Goal: Information Seeking & Learning: Check status

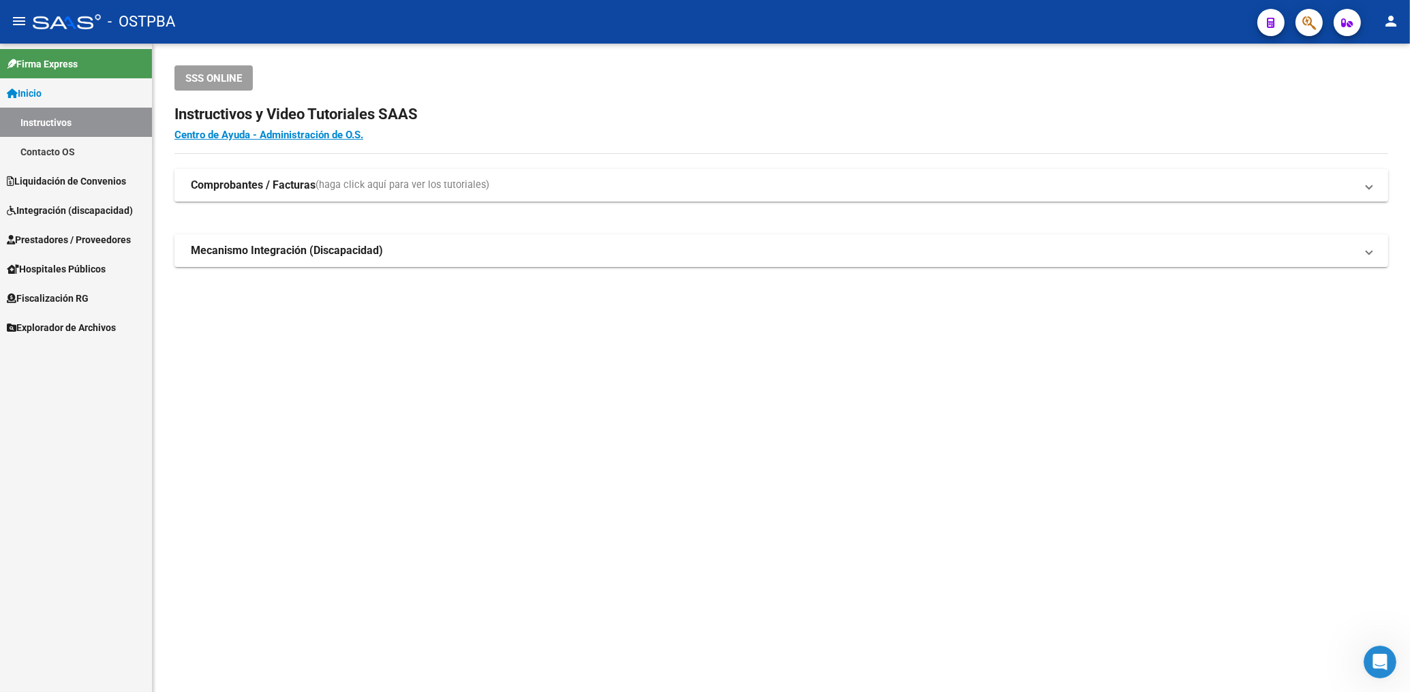
click at [54, 176] on span "Liquidación de Convenios" at bounding box center [66, 181] width 119 height 15
click at [79, 206] on span "Integración (discapacidad)" at bounding box center [70, 210] width 126 height 15
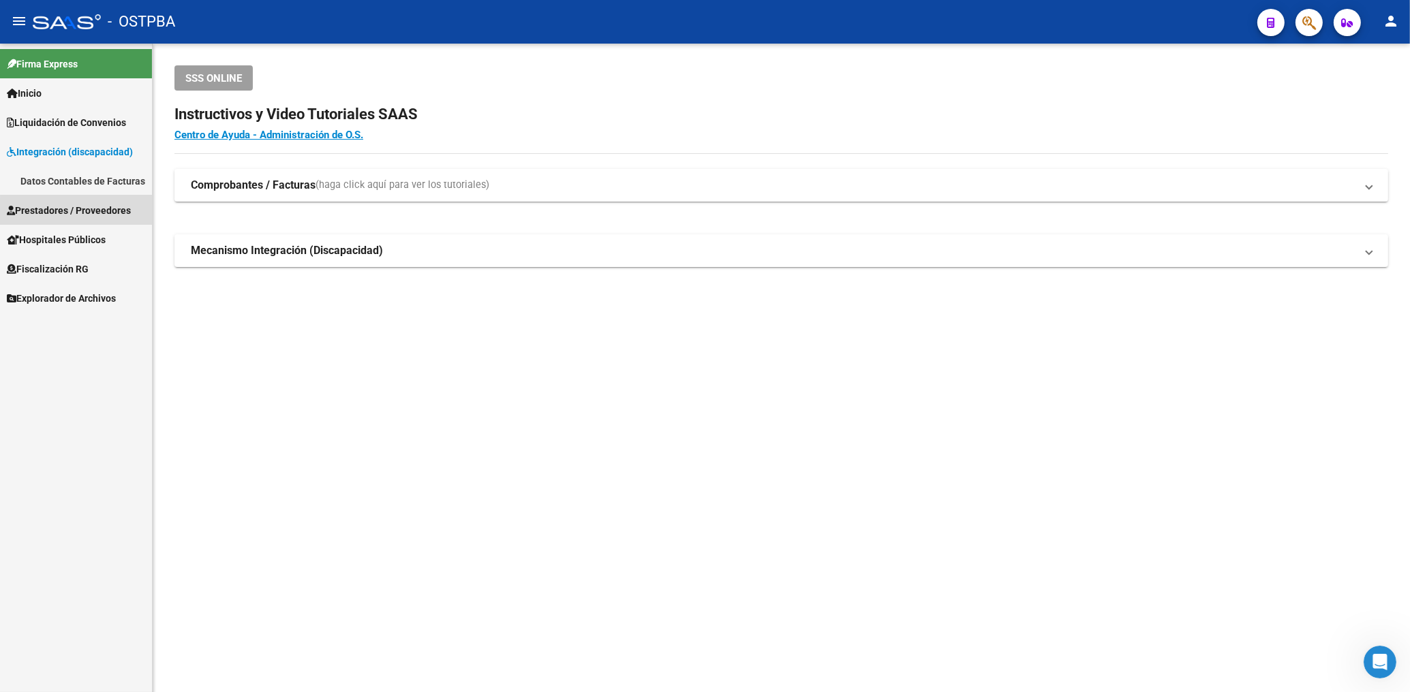
click at [82, 213] on span "Prestadores / Proveedores" at bounding box center [69, 210] width 124 height 15
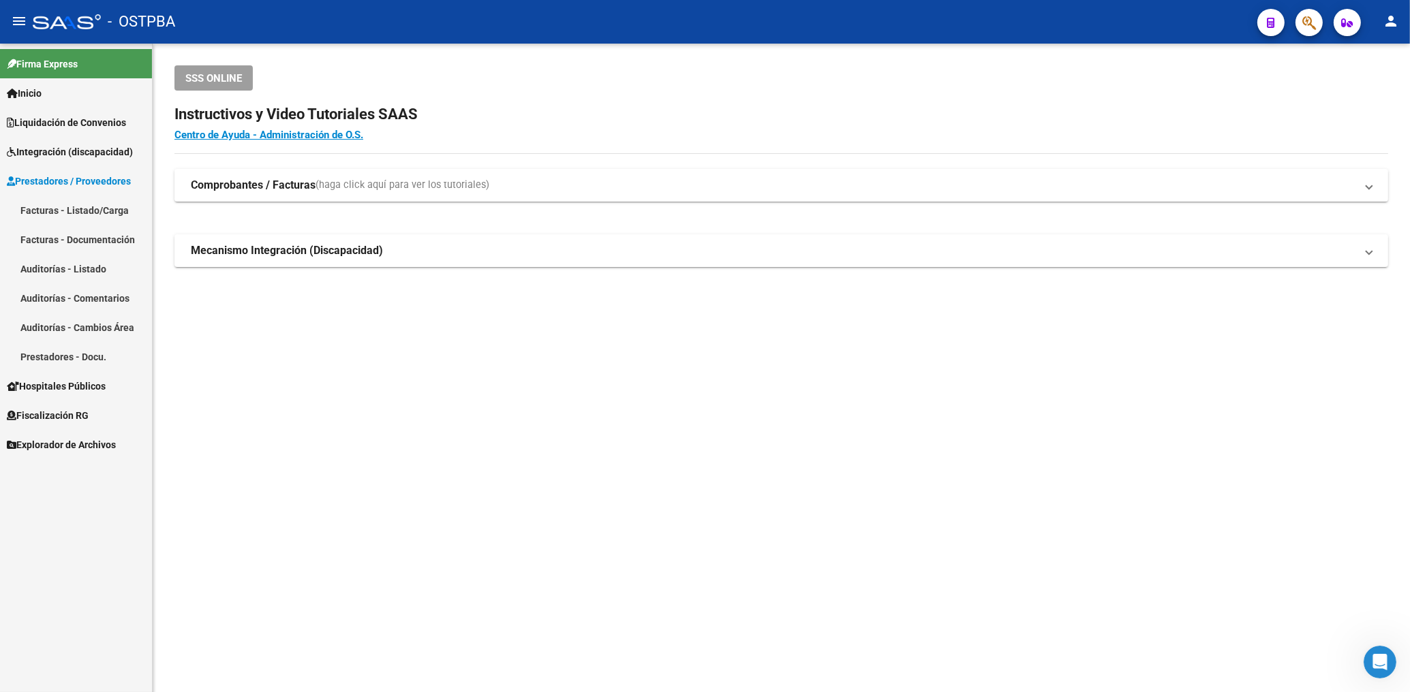
click at [100, 208] on link "Facturas - Listado/Carga" at bounding box center [76, 210] width 152 height 29
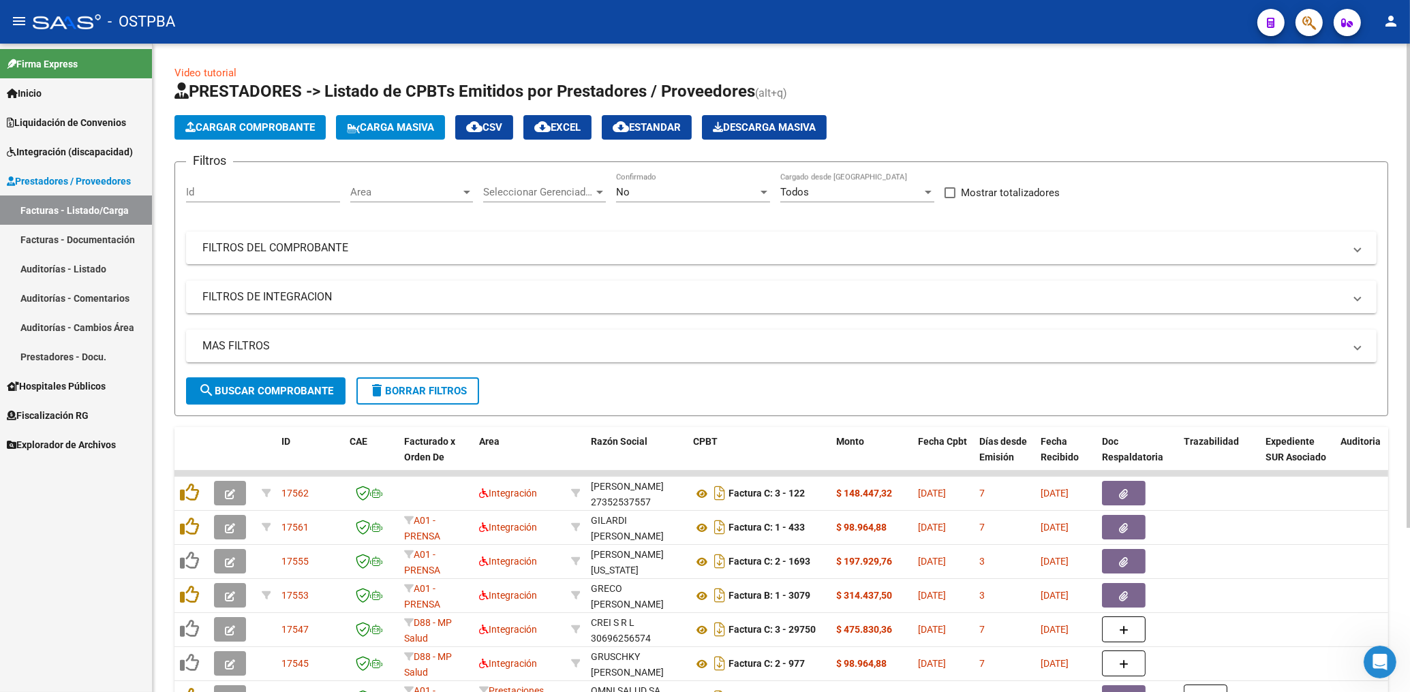
click at [407, 197] on span "Area" at bounding box center [405, 192] width 110 height 12
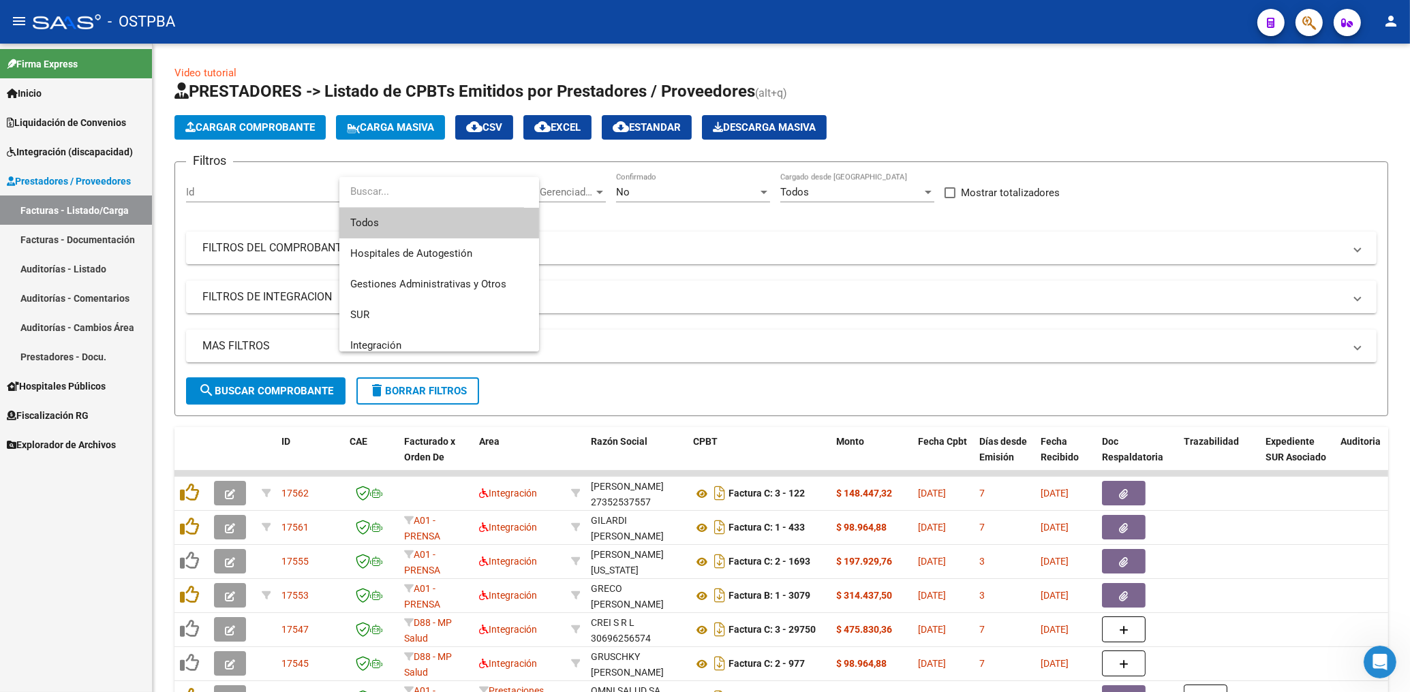
scroll to position [173, 0]
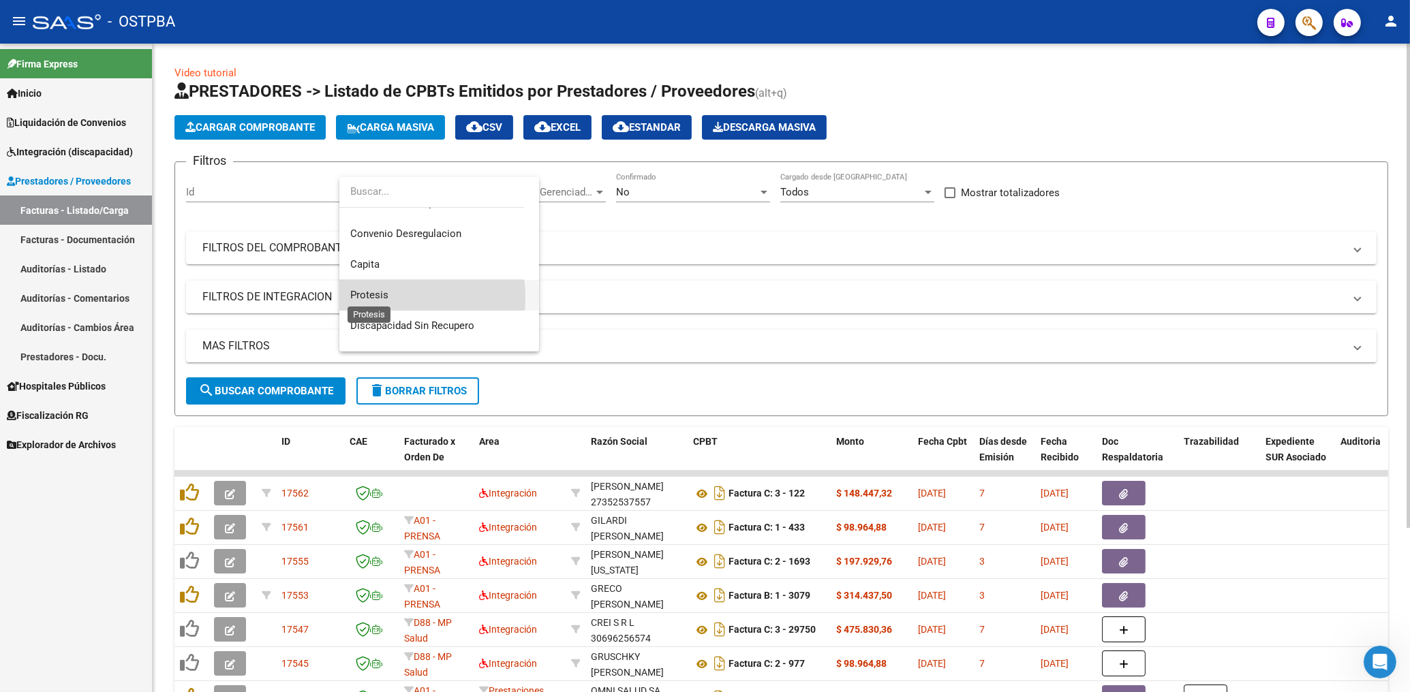
drag, startPoint x: 371, startPoint y: 298, endPoint x: 452, endPoint y: 272, distance: 84.7
click at [371, 297] on span "Protesis" at bounding box center [369, 295] width 38 height 12
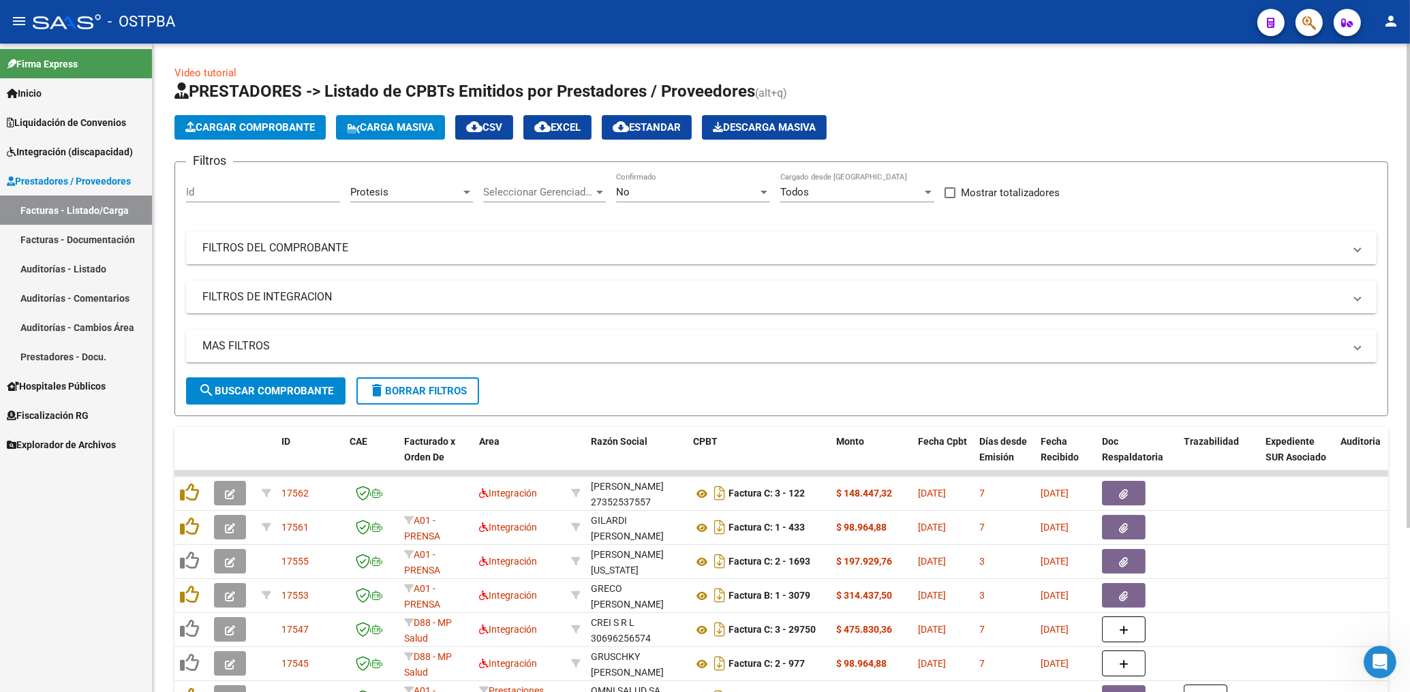
click at [646, 200] on div "No Confirmado" at bounding box center [693, 187] width 154 height 29
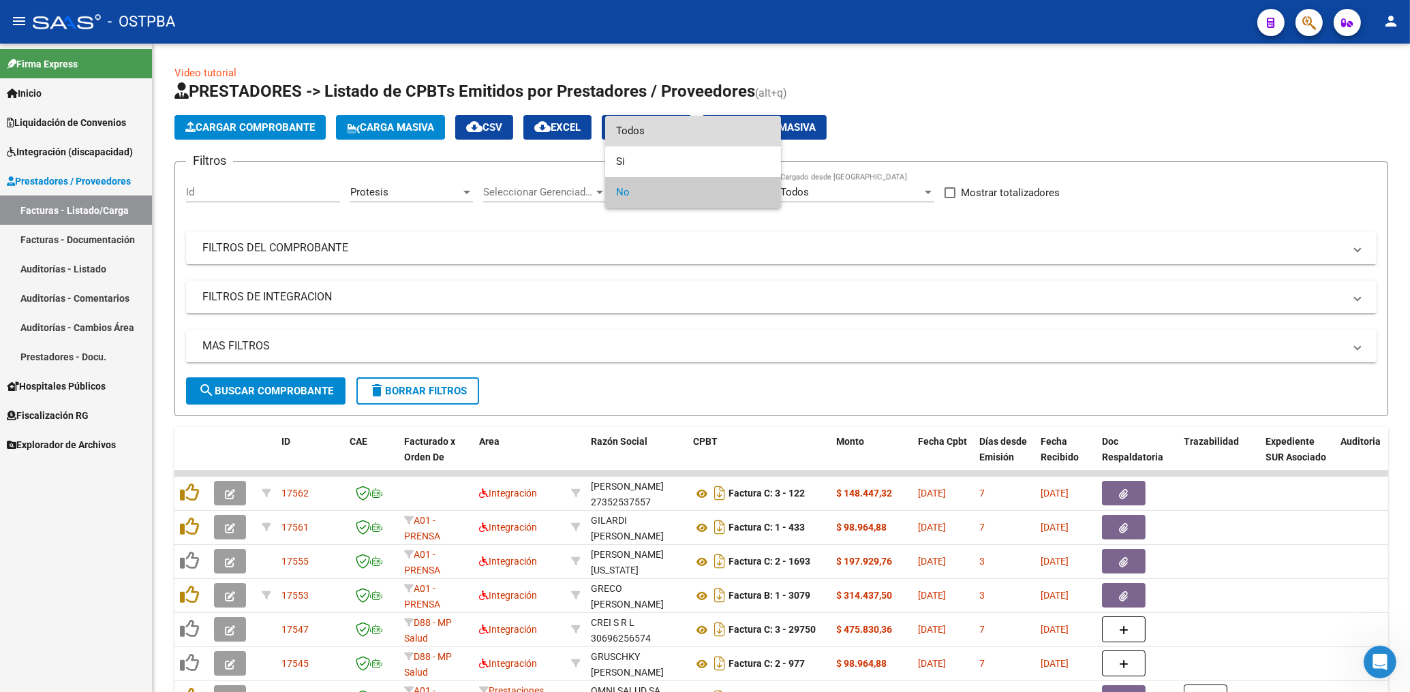
click at [633, 132] on span "Todos" at bounding box center [693, 131] width 154 height 31
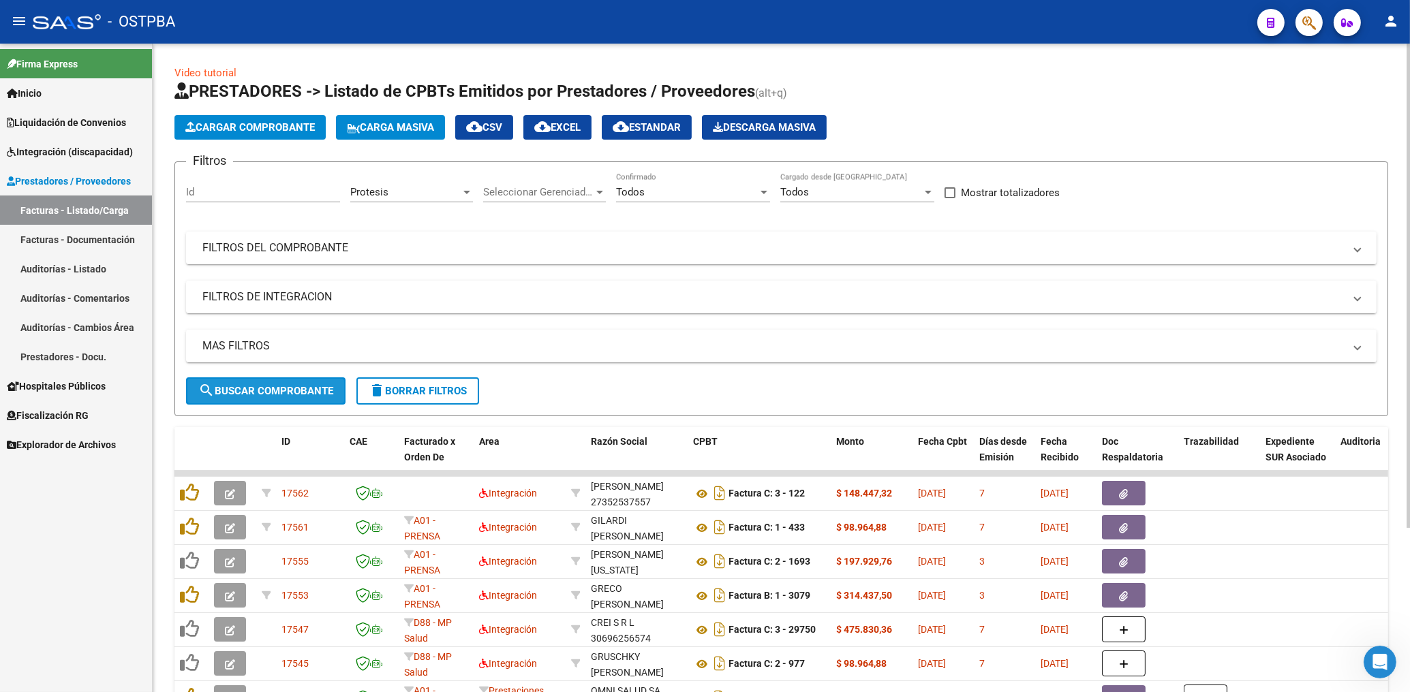
click at [282, 386] on span "search Buscar Comprobante" at bounding box center [265, 391] width 135 height 12
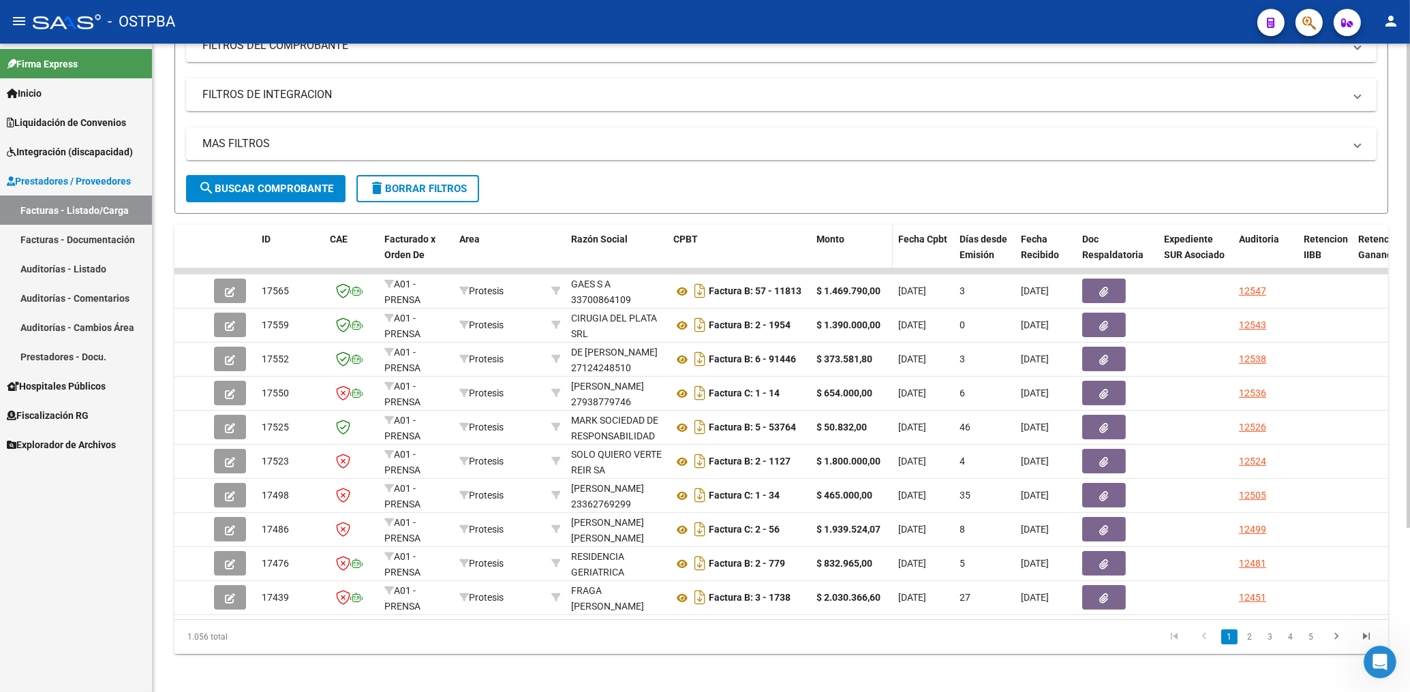
scroll to position [219, 0]
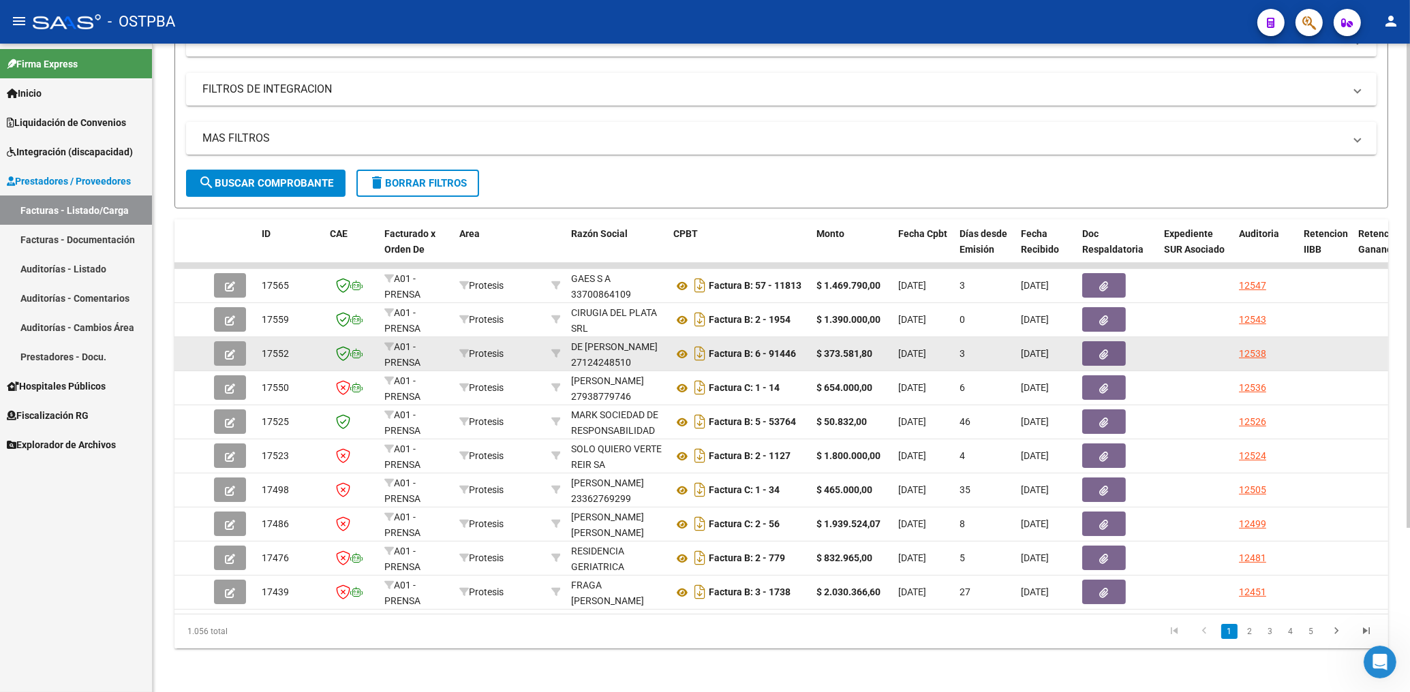
click at [1110, 345] on button "button" at bounding box center [1104, 353] width 44 height 25
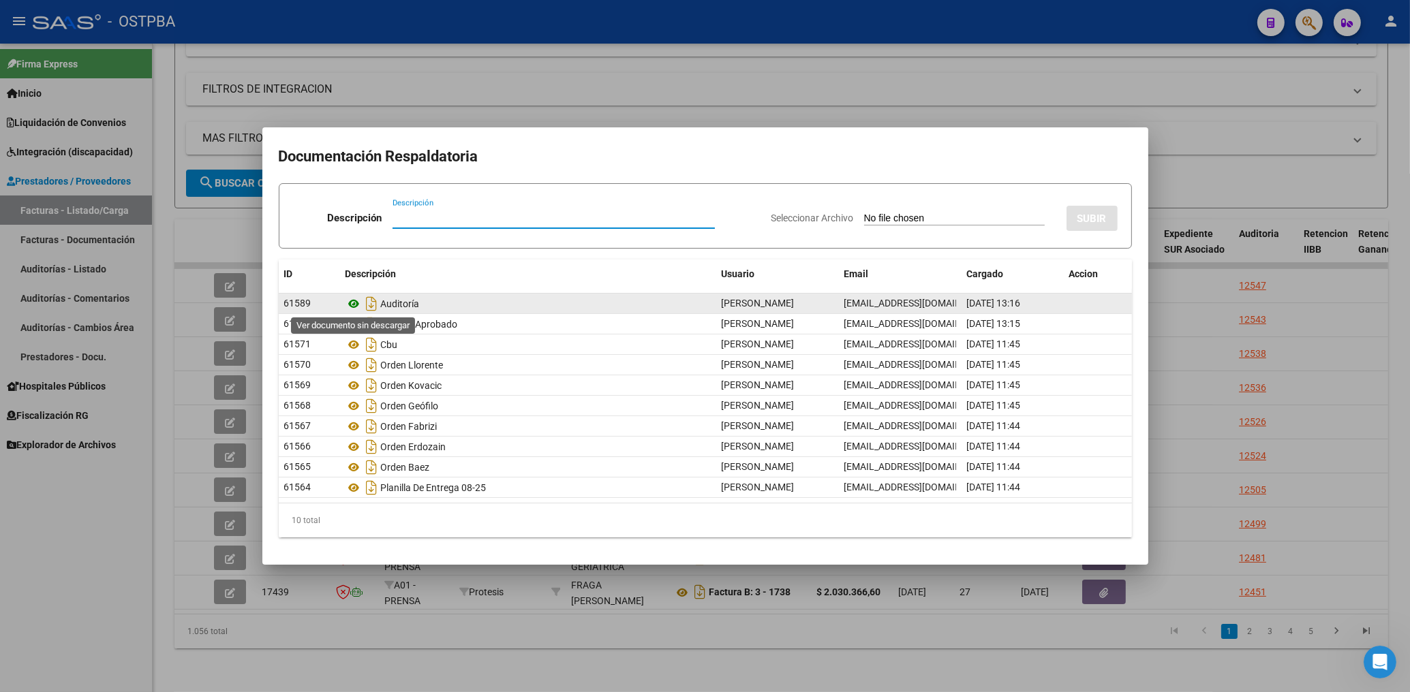
click at [352, 302] on icon at bounding box center [354, 304] width 18 height 16
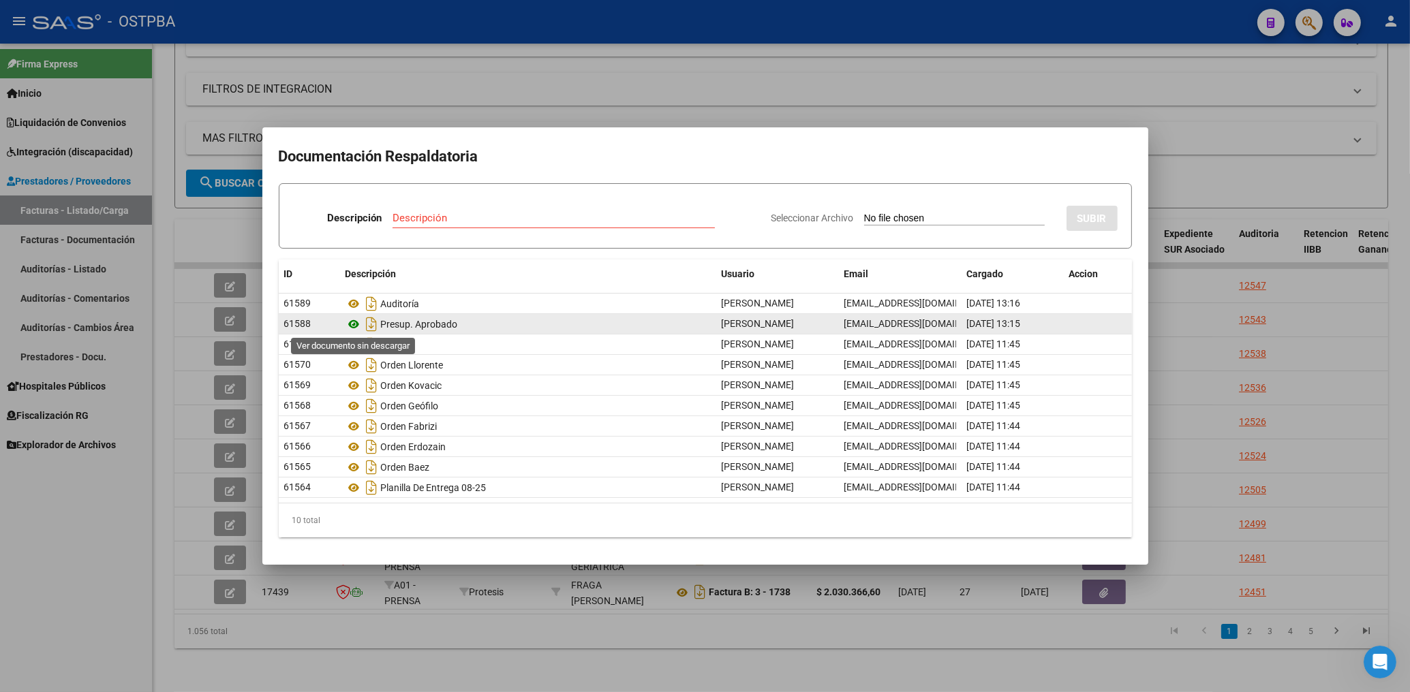
click at [356, 326] on icon at bounding box center [354, 324] width 18 height 16
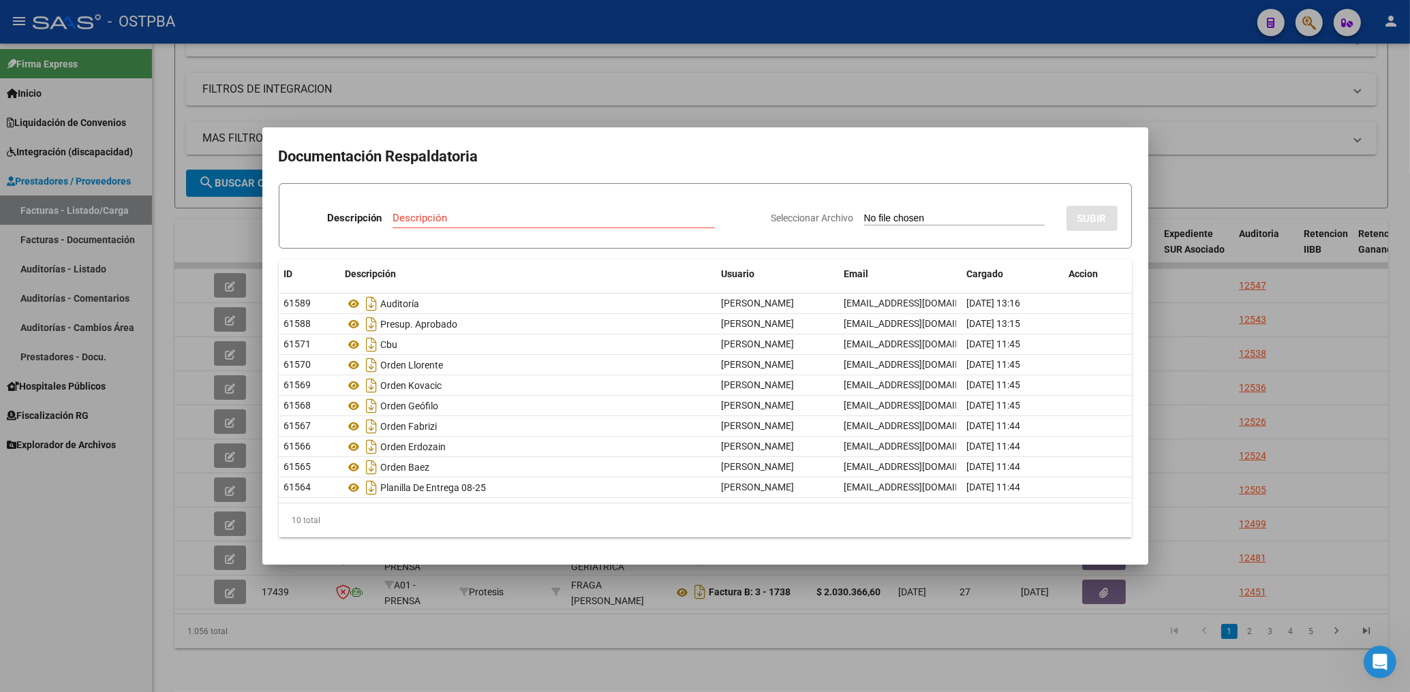
click at [637, 84] on div at bounding box center [705, 346] width 1410 height 692
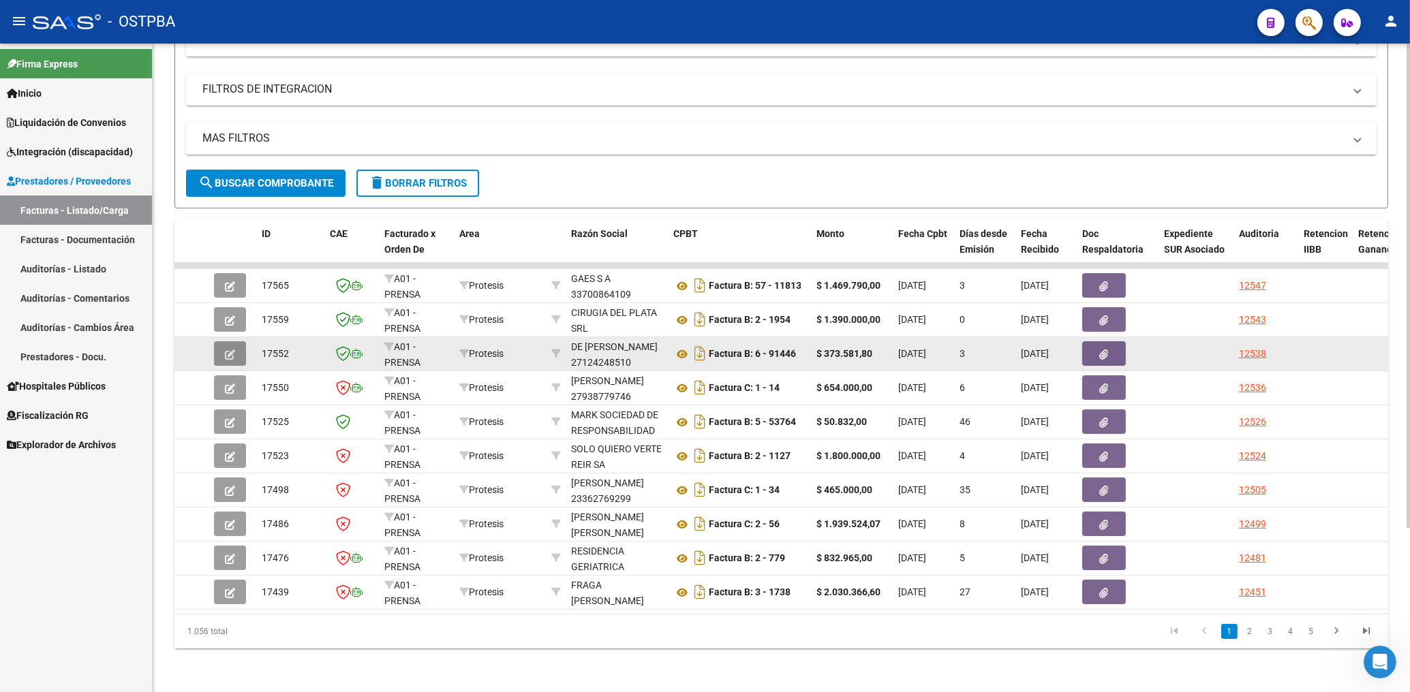
click at [222, 341] on button "button" at bounding box center [230, 353] width 32 height 25
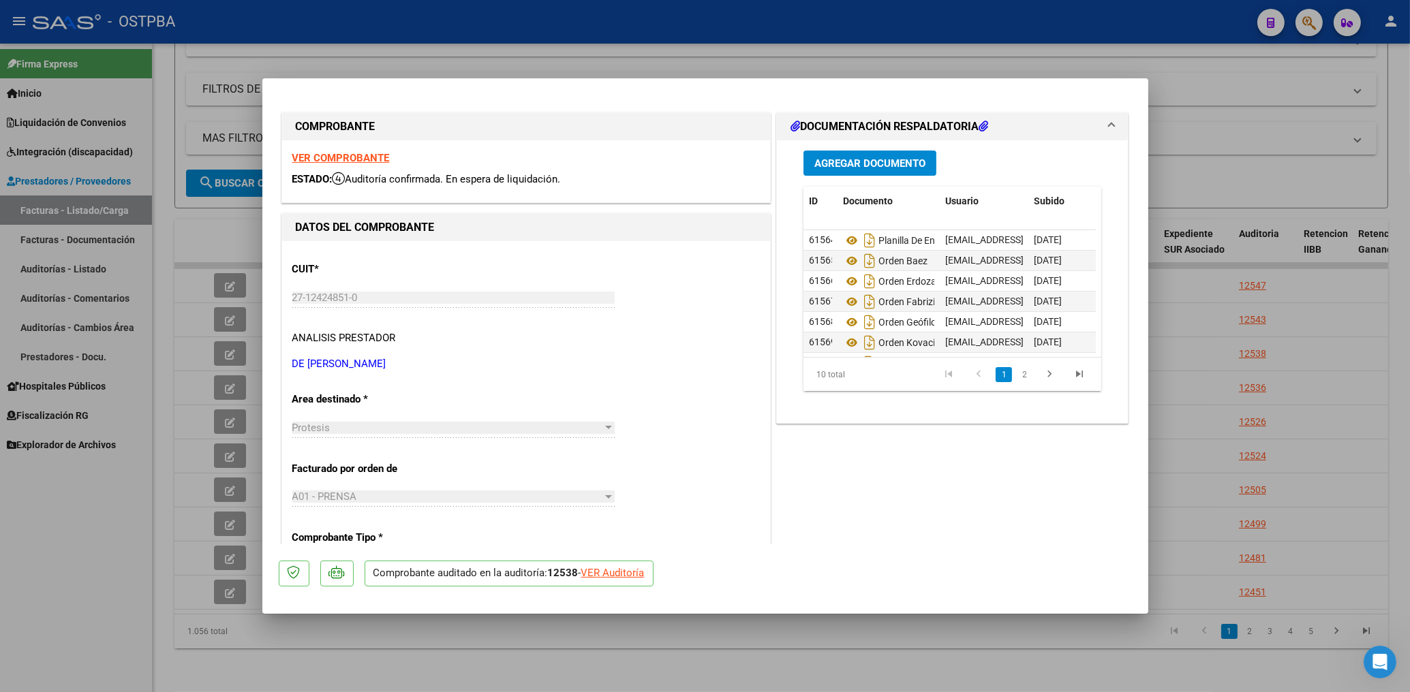
click at [348, 154] on strong "VER COMPROBANTE" at bounding box center [340, 158] width 97 height 12
click at [728, 38] on div at bounding box center [705, 346] width 1410 height 692
type input "$ 0,00"
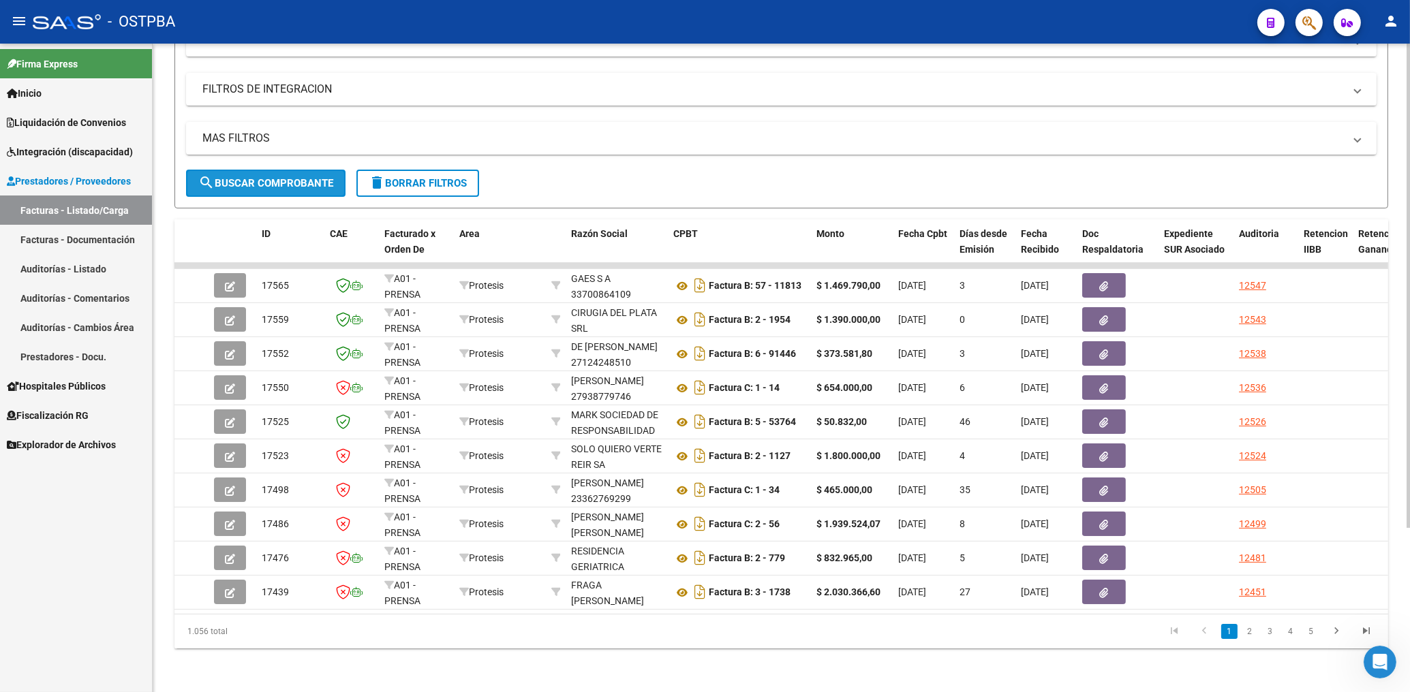
click at [313, 177] on span "search Buscar Comprobante" at bounding box center [265, 183] width 135 height 12
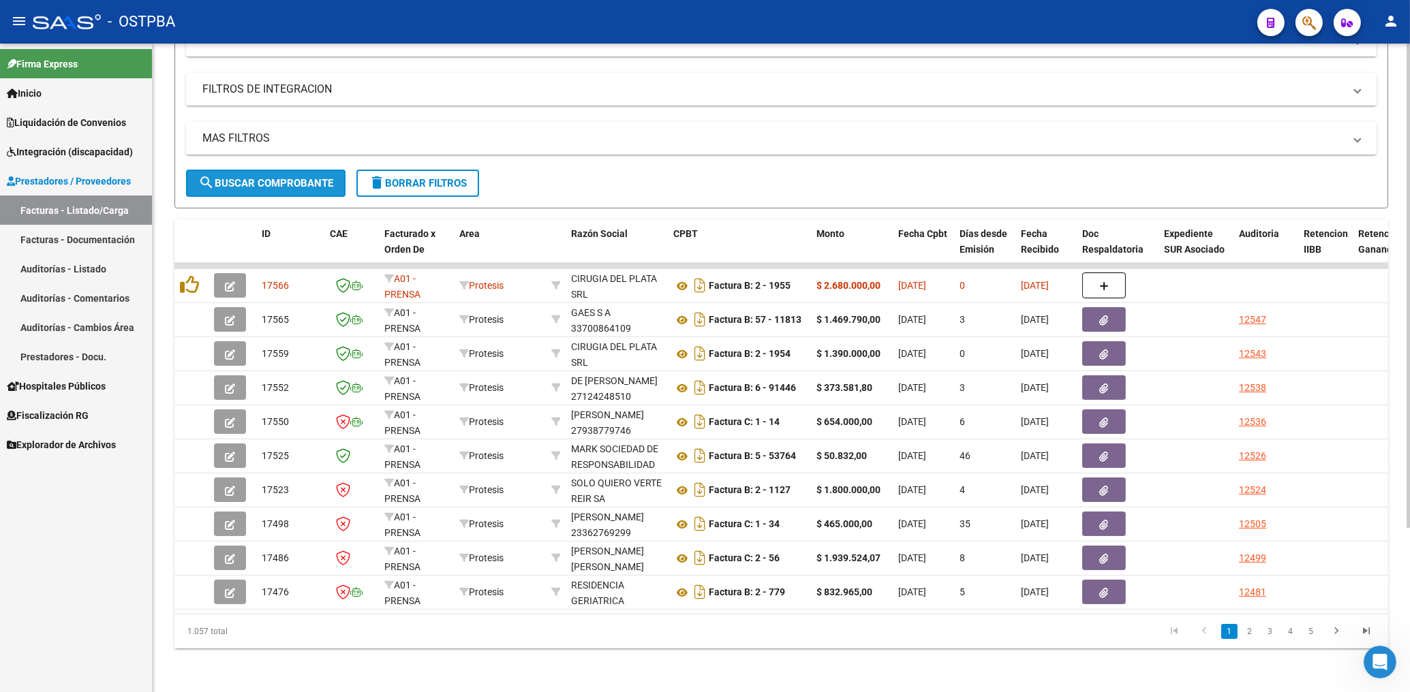
click at [269, 170] on button "search Buscar Comprobante" at bounding box center [265, 183] width 159 height 27
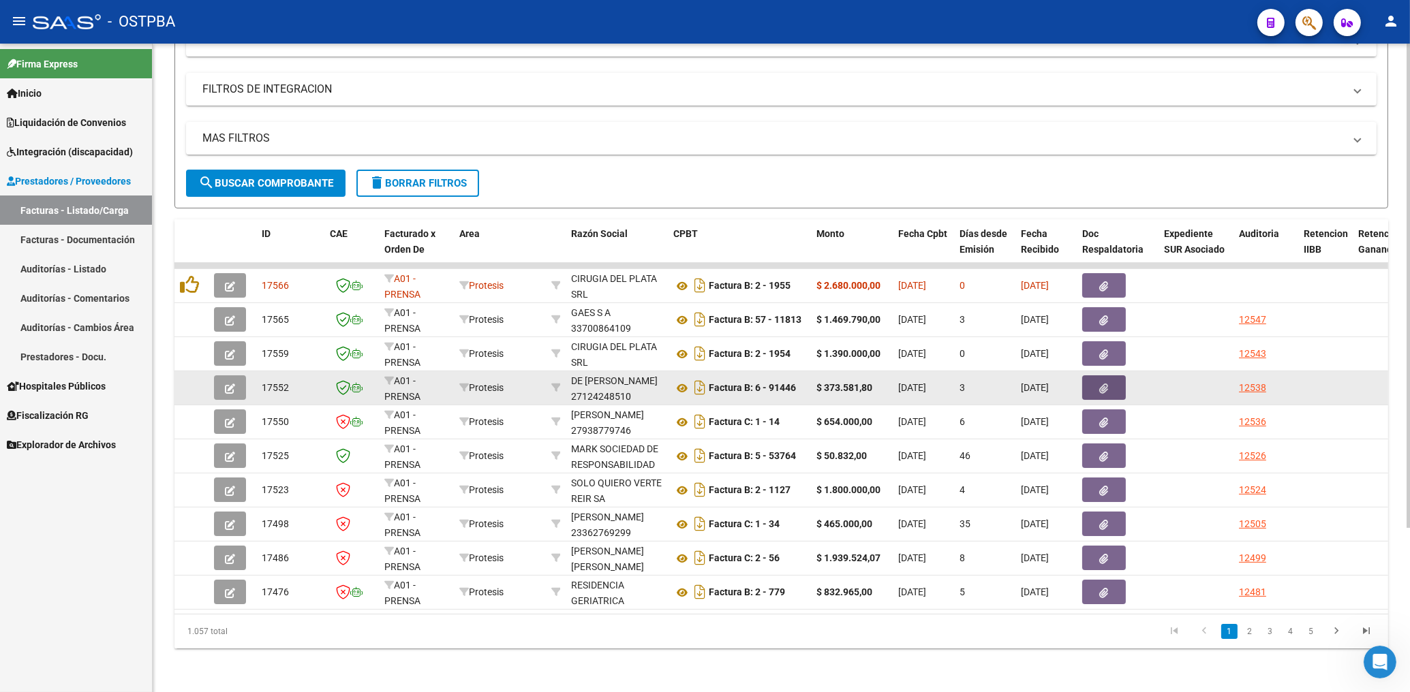
click at [1097, 375] on button "button" at bounding box center [1104, 387] width 44 height 25
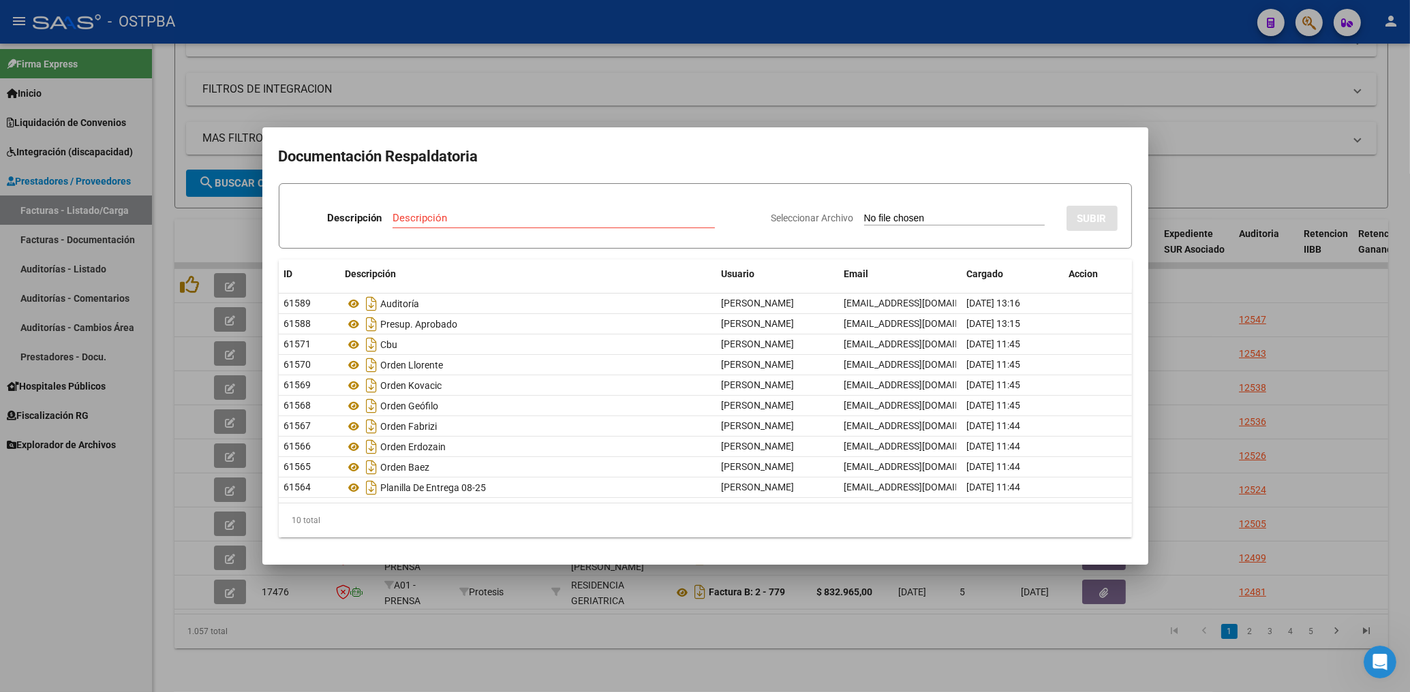
click at [640, 98] on div at bounding box center [705, 346] width 1410 height 692
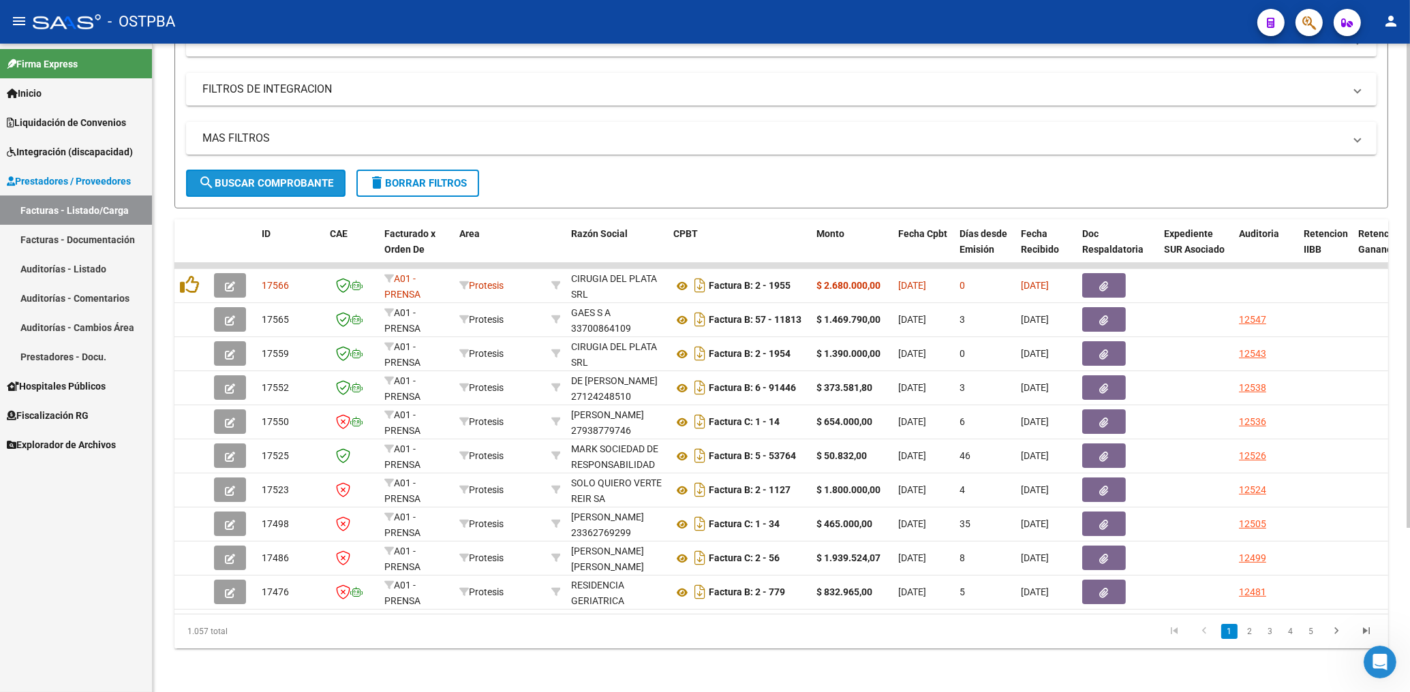
click at [257, 177] on span "search Buscar Comprobante" at bounding box center [265, 183] width 135 height 12
drag, startPoint x: 241, startPoint y: 172, endPoint x: 254, endPoint y: 174, distance: 13.8
click at [236, 177] on span "search Buscar Comprobante" at bounding box center [265, 183] width 135 height 12
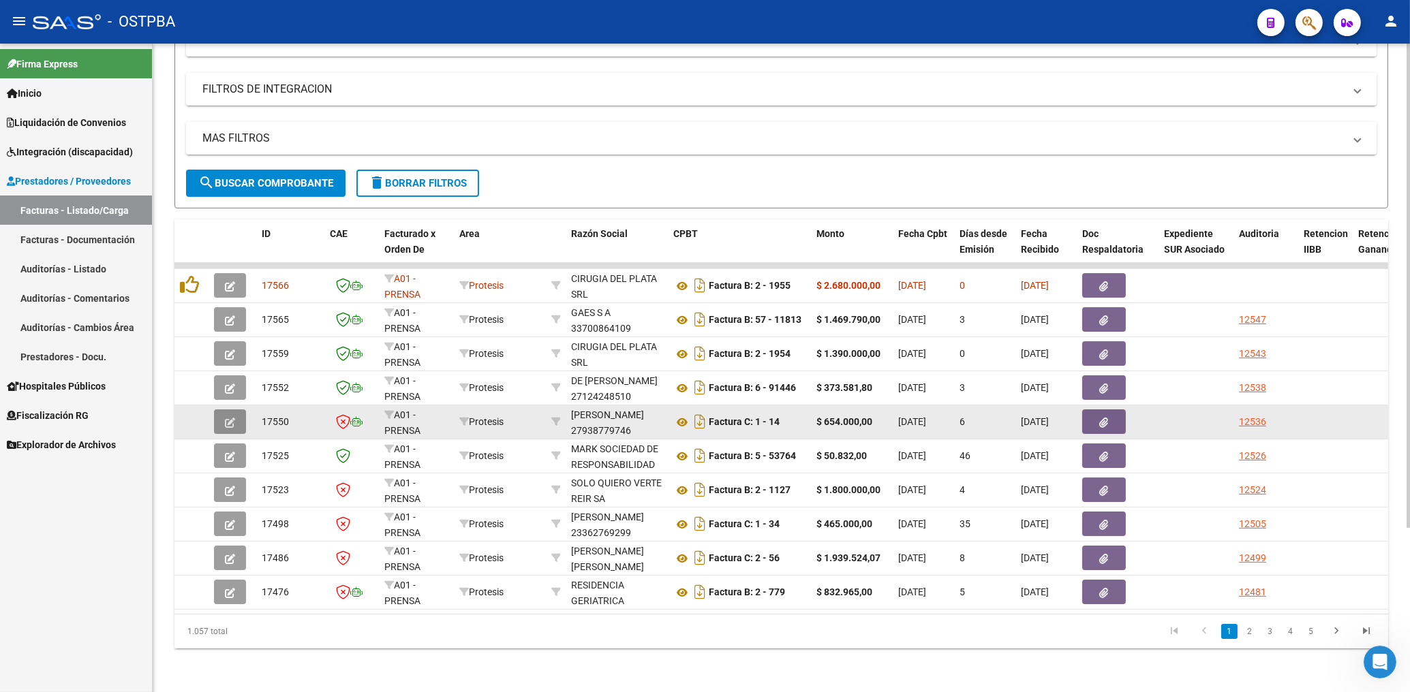
click at [233, 418] on icon "button" at bounding box center [230, 423] width 10 height 10
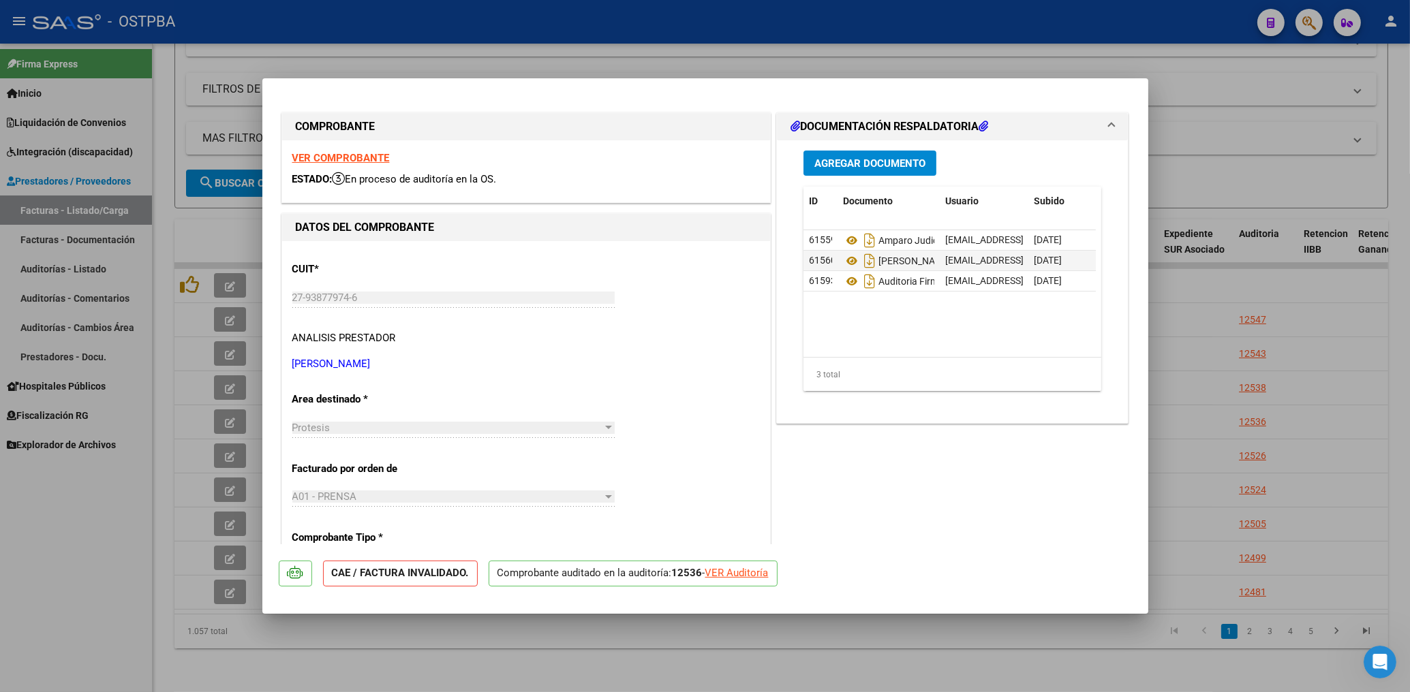
click at [367, 152] on div "VER COMPROBANTE ESTADO: En proceso de auditoría en la OS." at bounding box center [526, 171] width 488 height 62
click at [368, 161] on strong "VER COMPROBANTE" at bounding box center [340, 158] width 97 height 12
click at [629, 48] on div at bounding box center [705, 346] width 1410 height 692
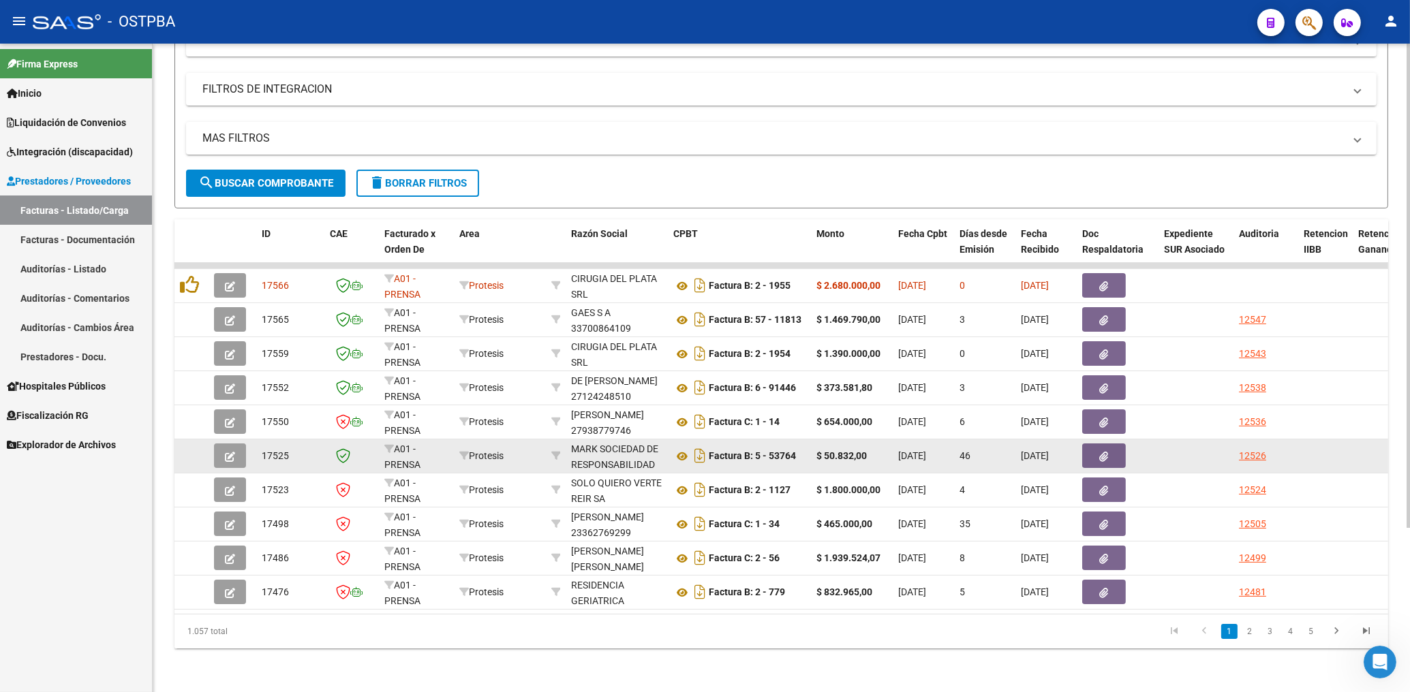
click at [1104, 451] on button "button" at bounding box center [1104, 456] width 44 height 25
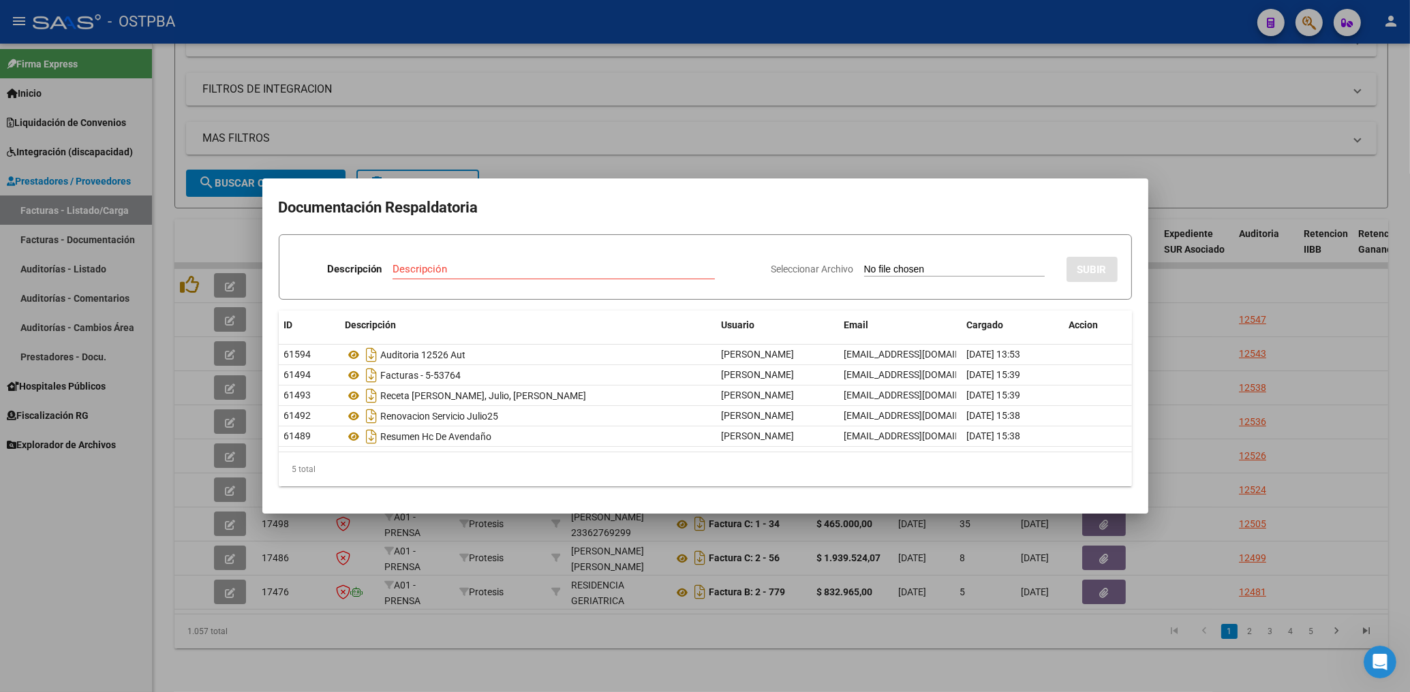
click at [843, 115] on div at bounding box center [705, 346] width 1410 height 692
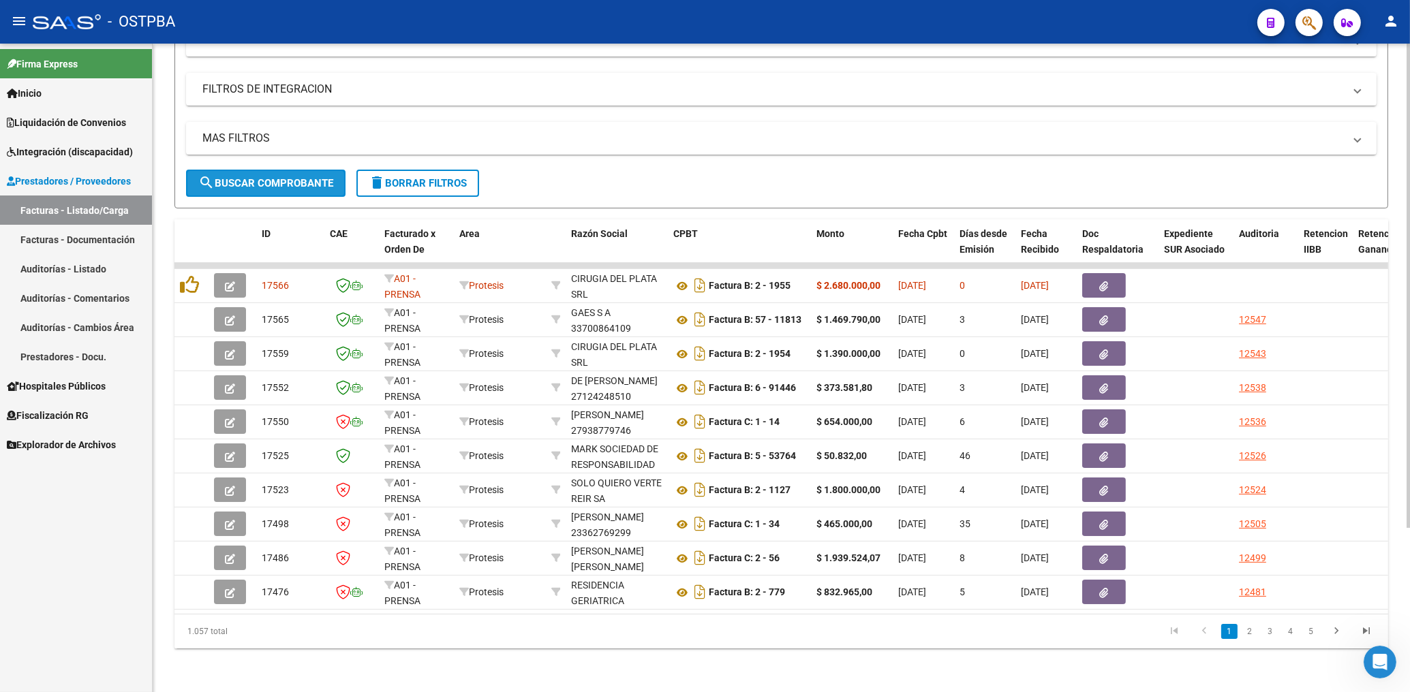
click at [204, 174] on mat-icon "search" at bounding box center [206, 182] width 16 height 16
click at [280, 170] on button "search Buscar Comprobante" at bounding box center [265, 183] width 159 height 27
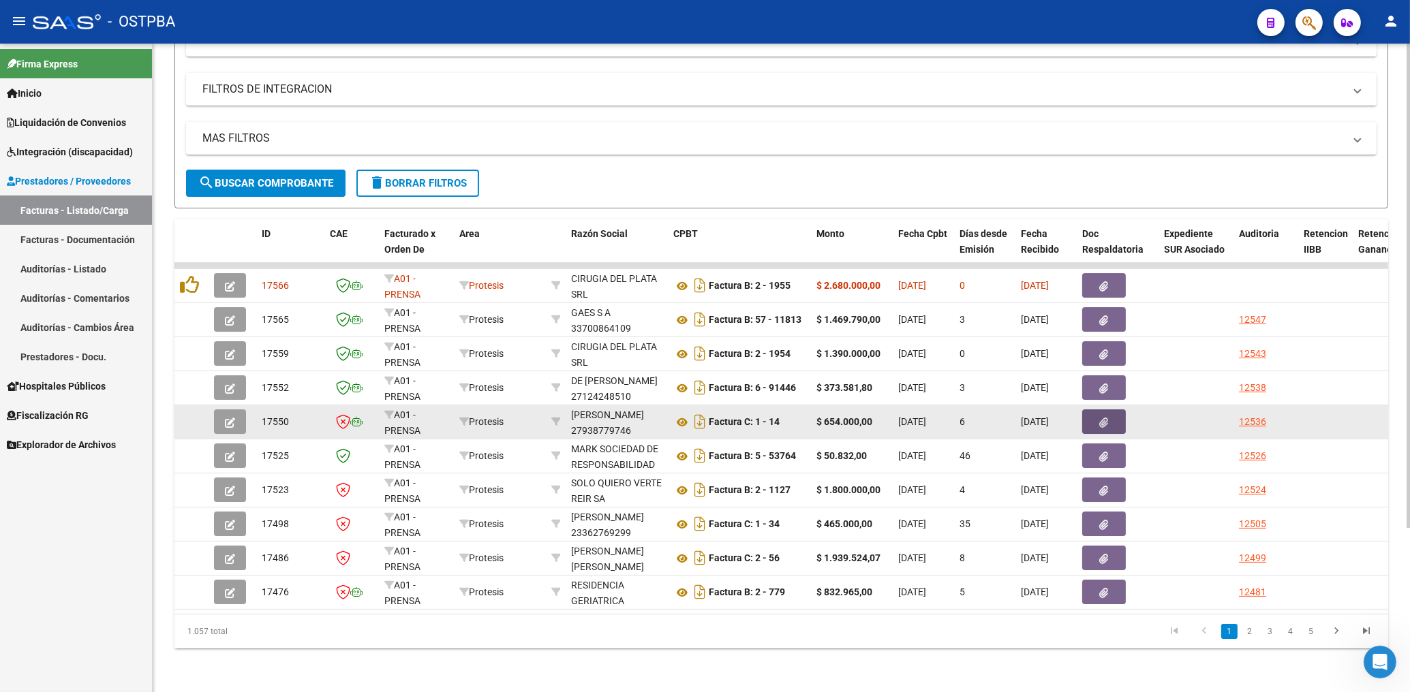
click at [1103, 418] on icon "button" at bounding box center [1104, 423] width 9 height 10
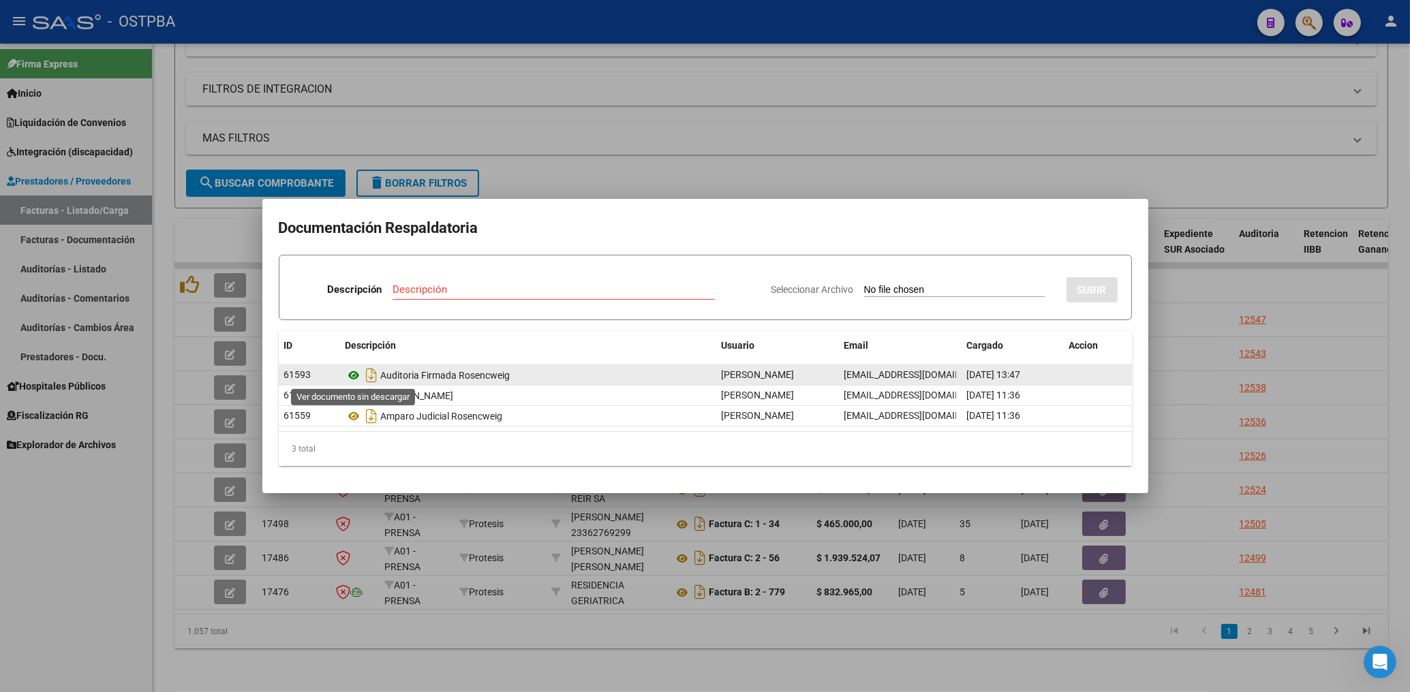
click at [355, 379] on icon at bounding box center [354, 375] width 18 height 16
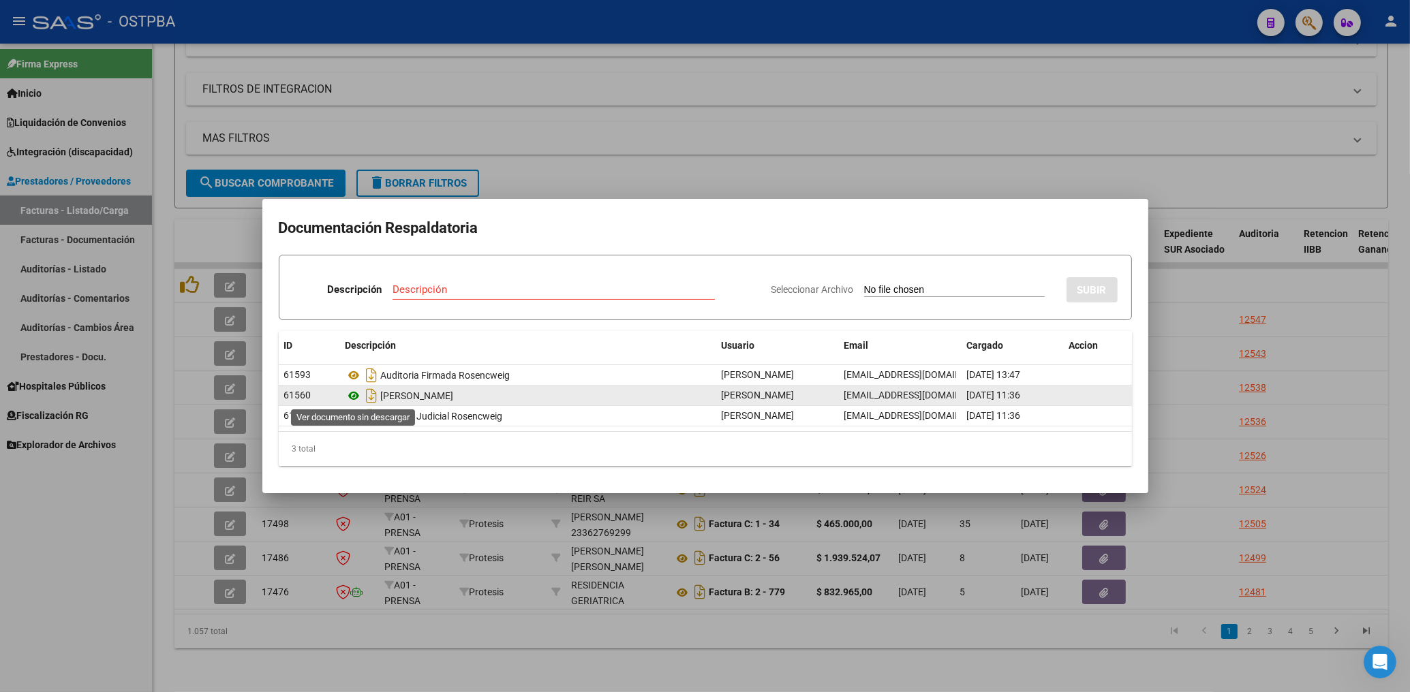
click at [348, 395] on icon at bounding box center [354, 396] width 18 height 16
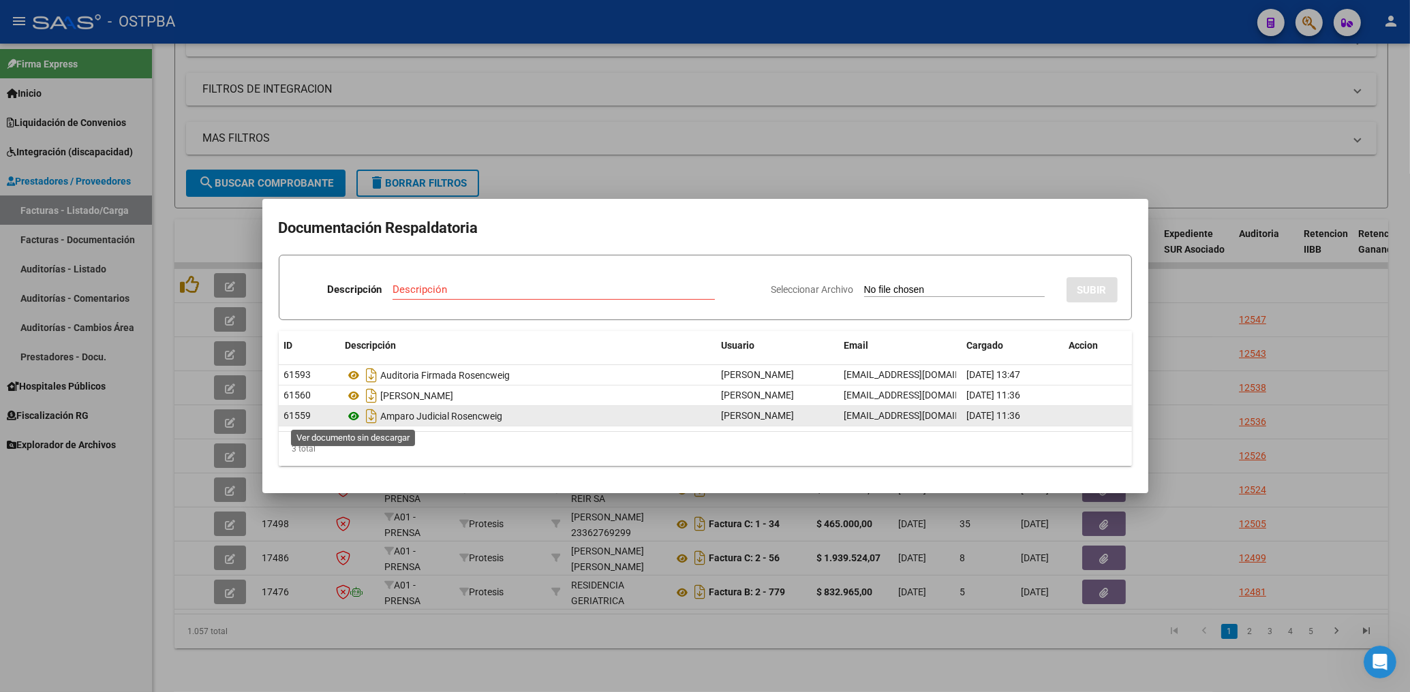
click at [354, 418] on icon at bounding box center [354, 416] width 18 height 16
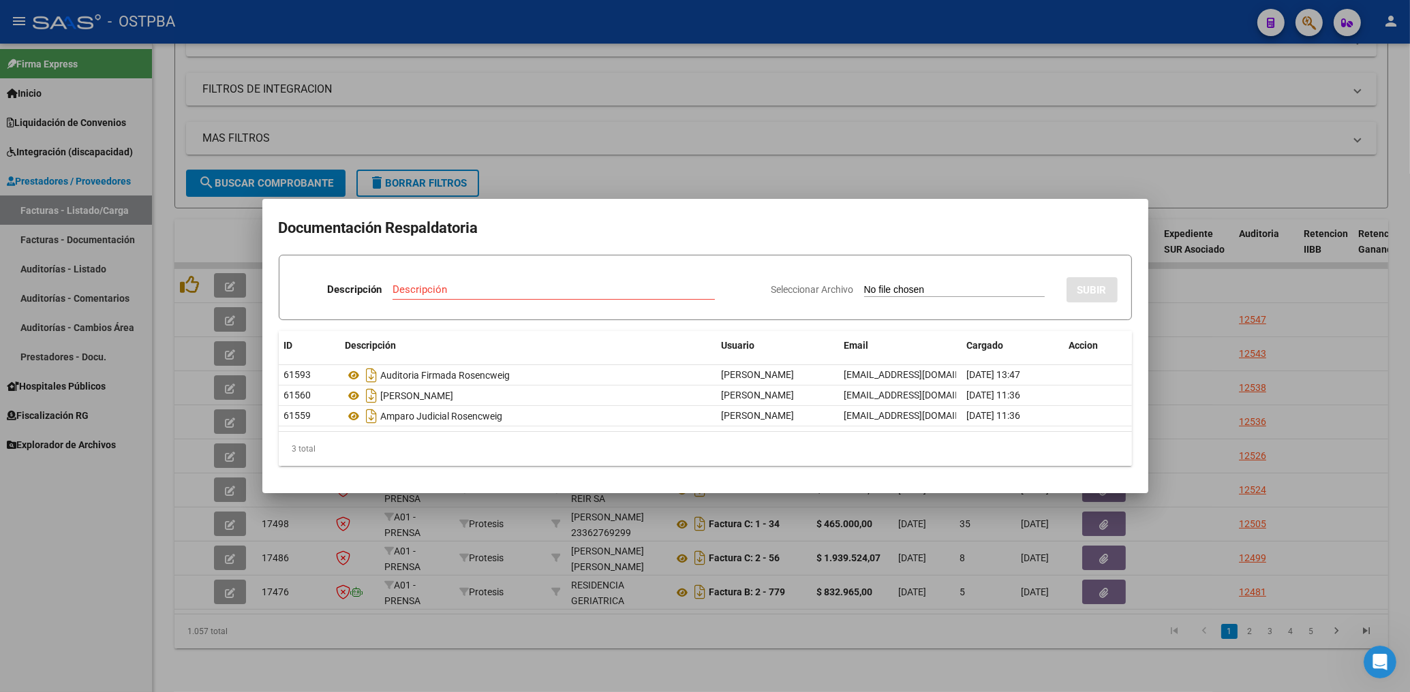
click at [610, 146] on div at bounding box center [705, 346] width 1410 height 692
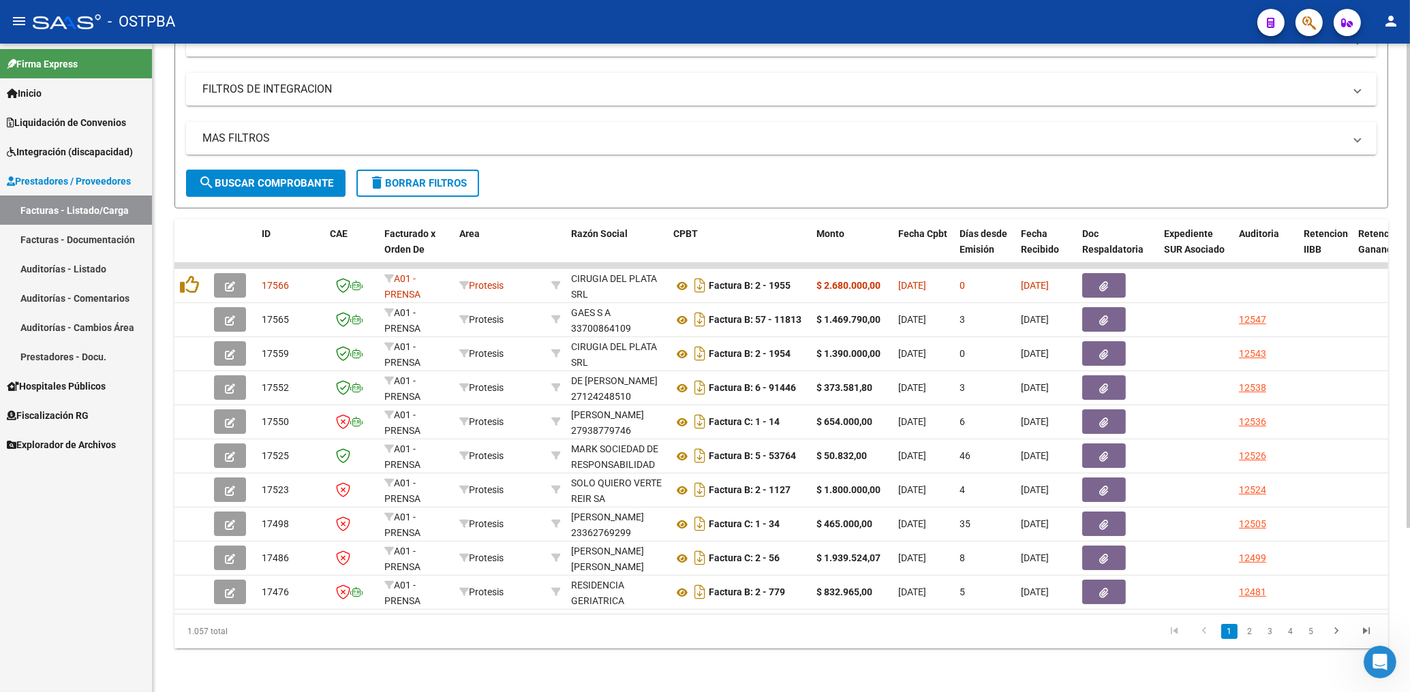
click at [291, 158] on div "MAS FILTROS Todos Con Doc. Respaldatoria Todos Con Trazabilidad Todos Asociado …" at bounding box center [781, 146] width 1190 height 48
click at [295, 177] on span "search Buscar Comprobante" at bounding box center [265, 183] width 135 height 12
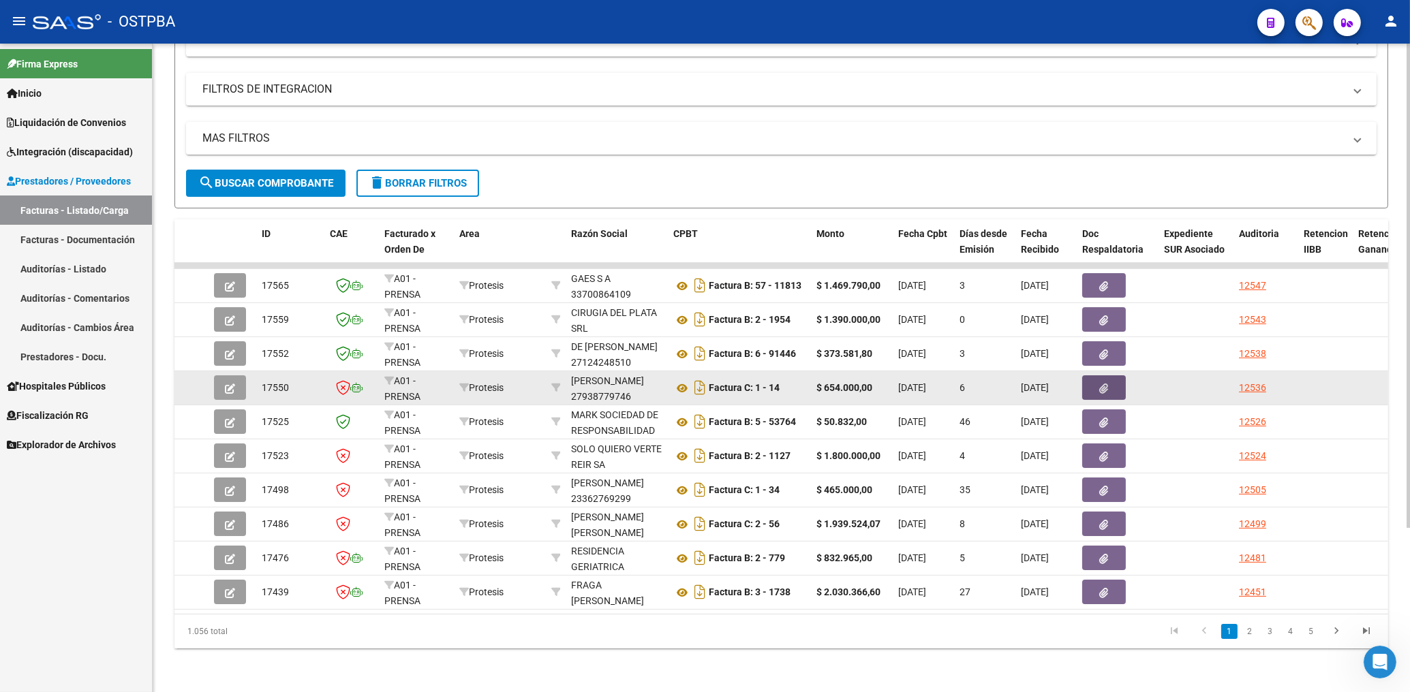
click at [1101, 384] on icon "button" at bounding box center [1104, 389] width 9 height 10
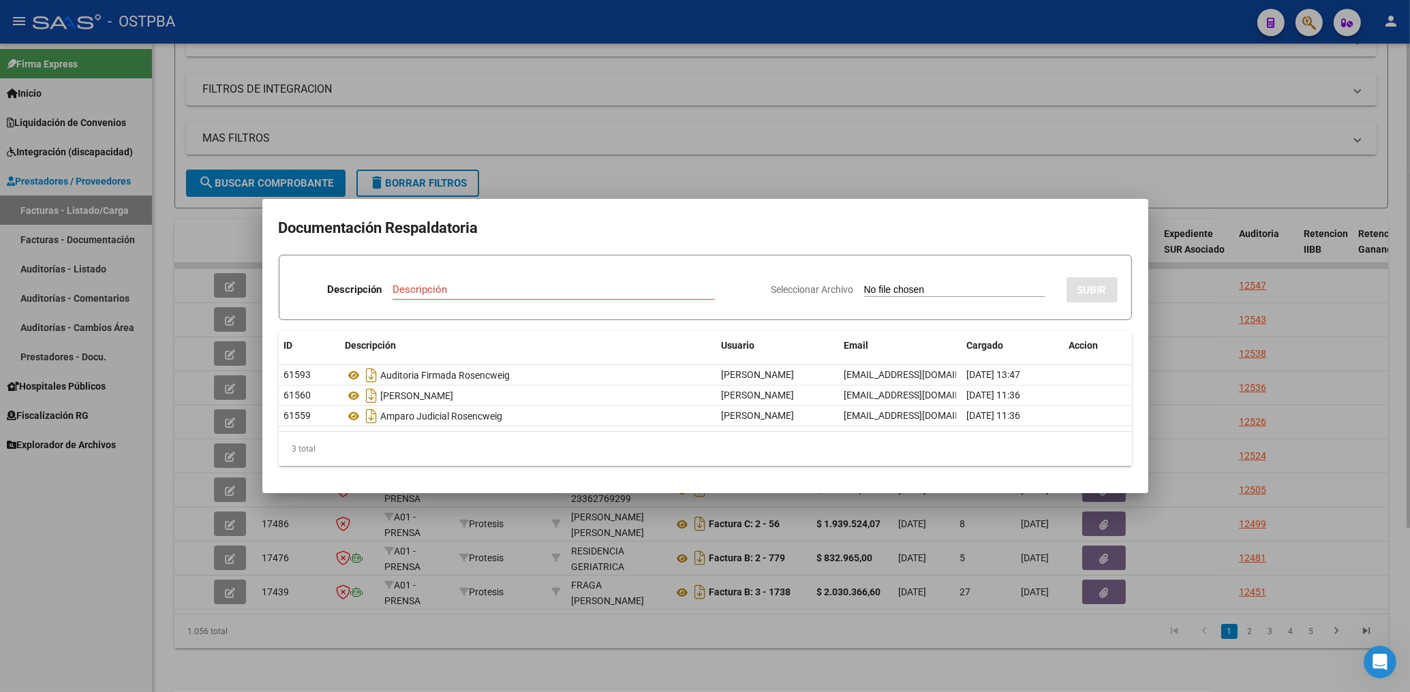
drag, startPoint x: 542, startPoint y: 174, endPoint x: 540, endPoint y: 184, distance: 10.6
click at [542, 172] on div at bounding box center [705, 346] width 1410 height 692
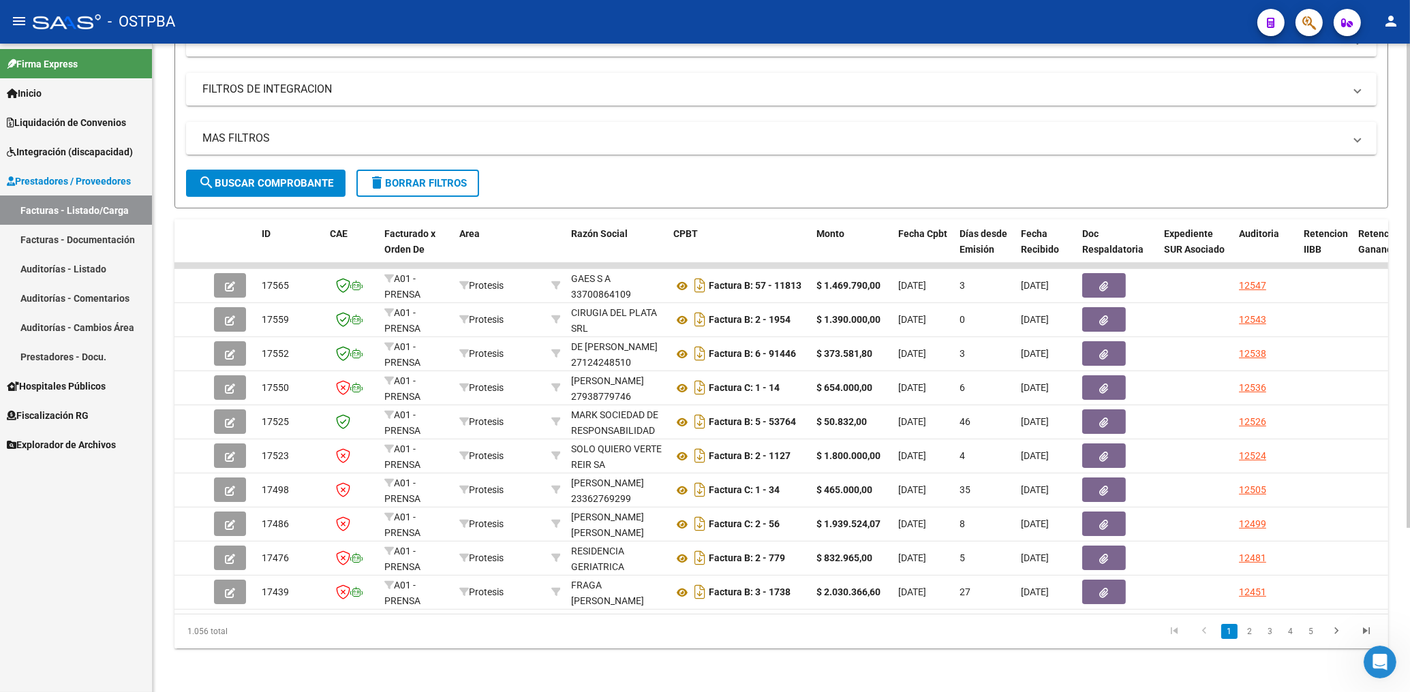
click at [318, 177] on span "search Buscar Comprobante" at bounding box center [265, 183] width 135 height 12
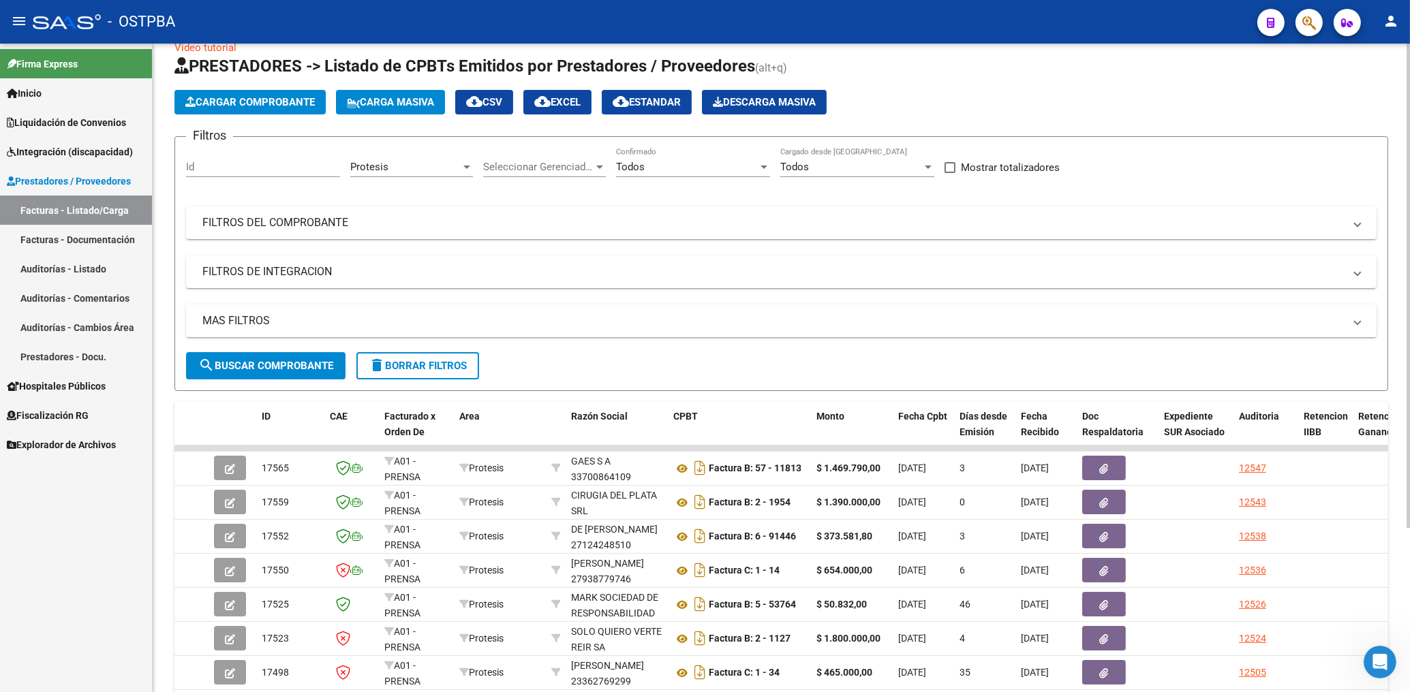
scroll to position [0, 0]
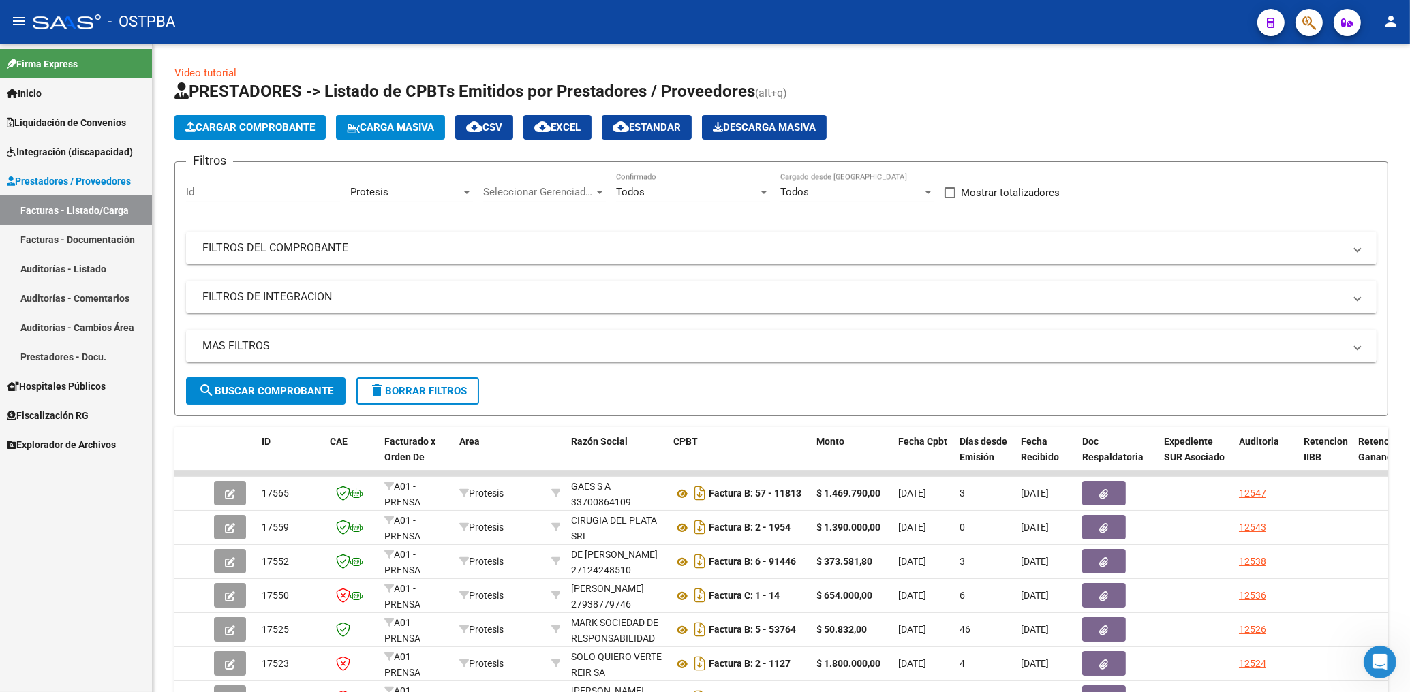
click at [1390, 27] on mat-icon "person" at bounding box center [1390, 21] width 16 height 16
click at [1362, 91] on button "exit_to_app Salir" at bounding box center [1362, 90] width 83 height 33
